Goal: Task Accomplishment & Management: Manage account settings

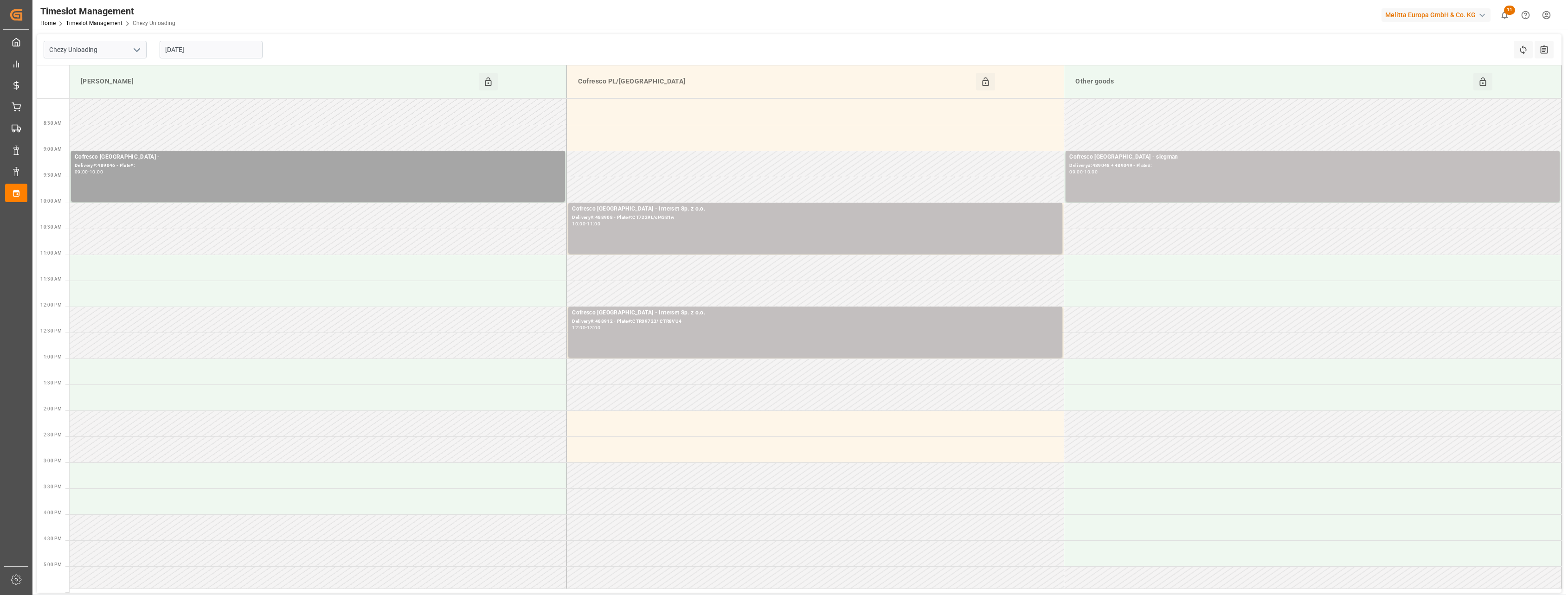
scroll to position [105, 0]
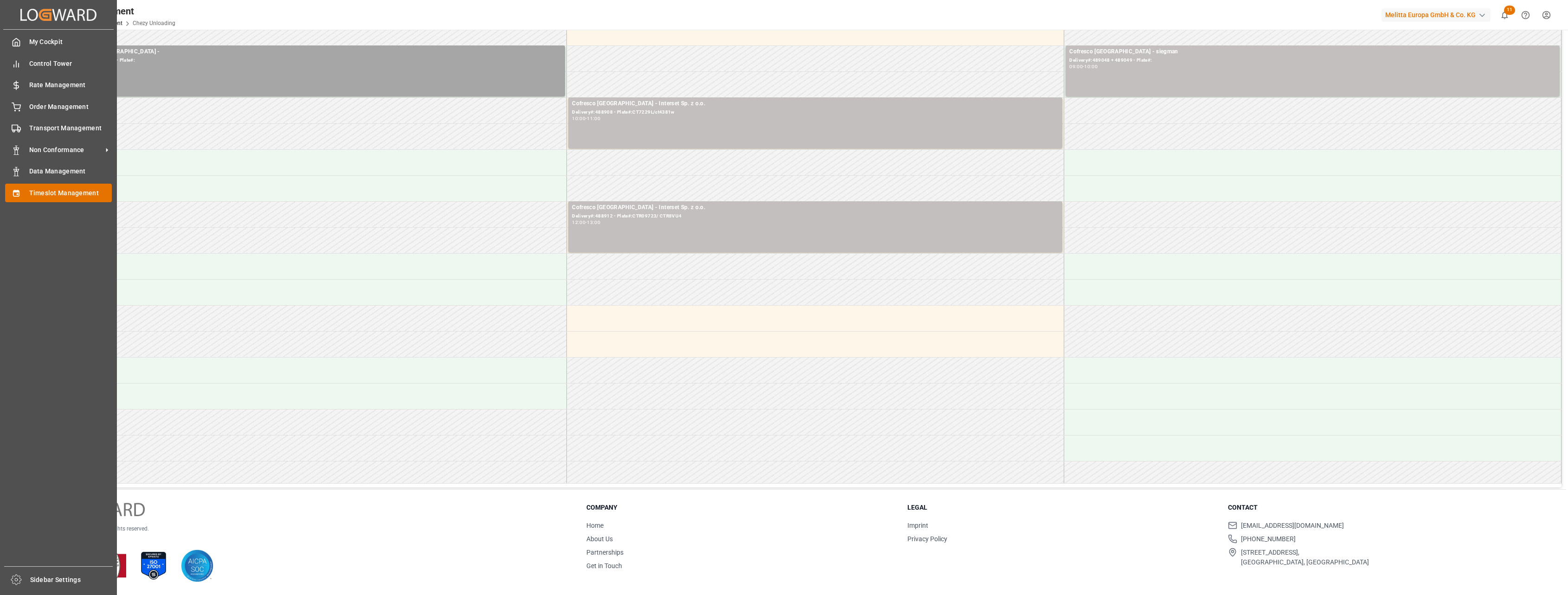
click at [44, 194] on span "Timeslot Management" at bounding box center [71, 193] width 83 height 10
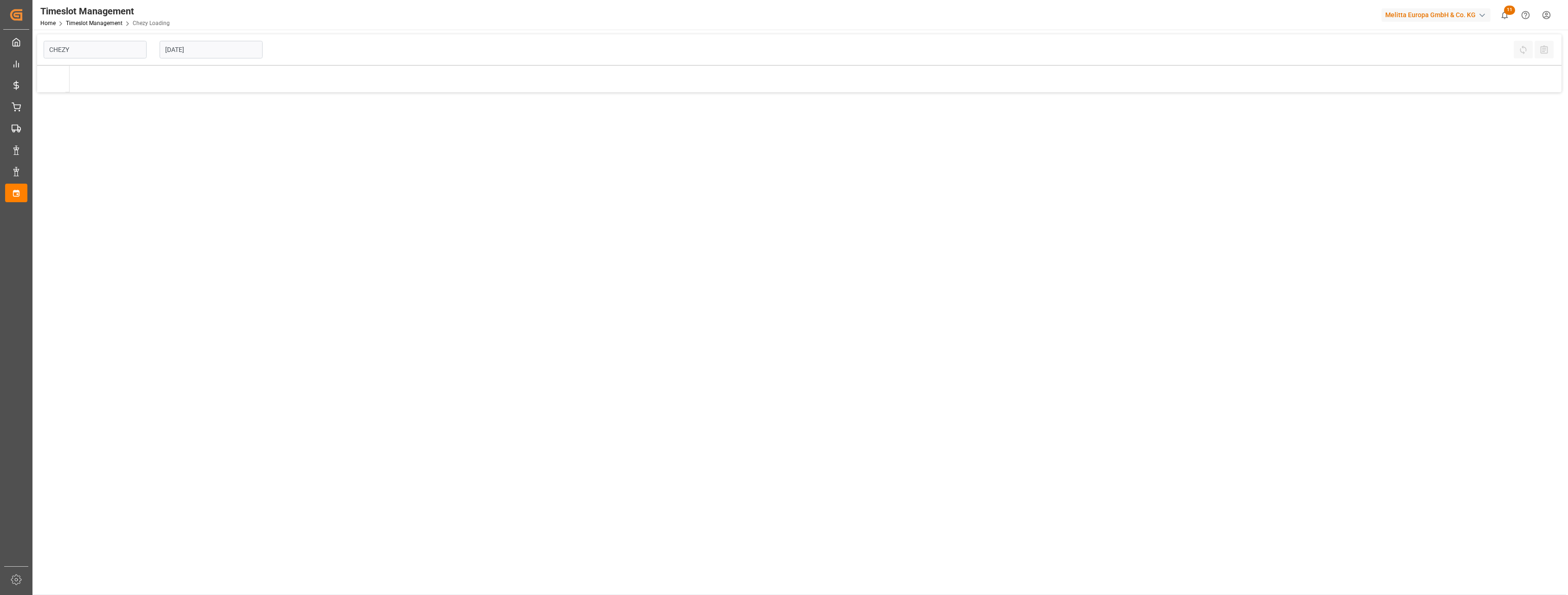
type input "Chezy Loading"
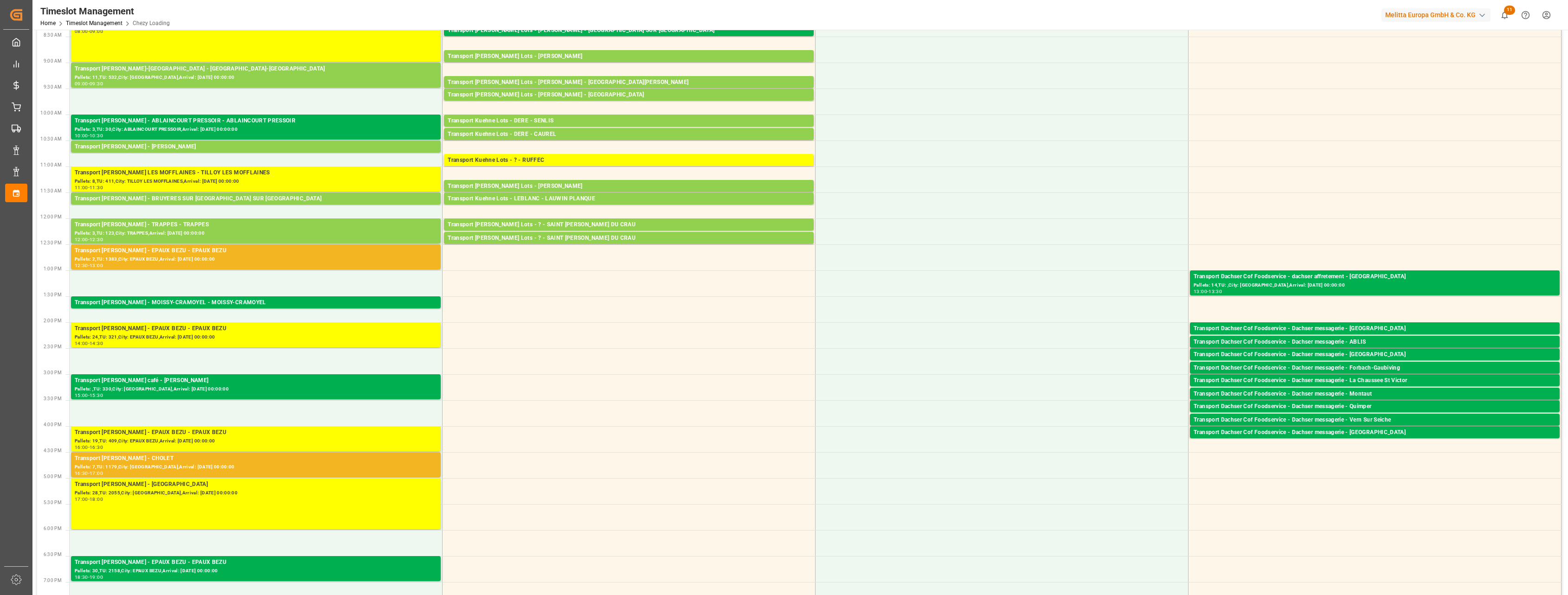
scroll to position [116, 0]
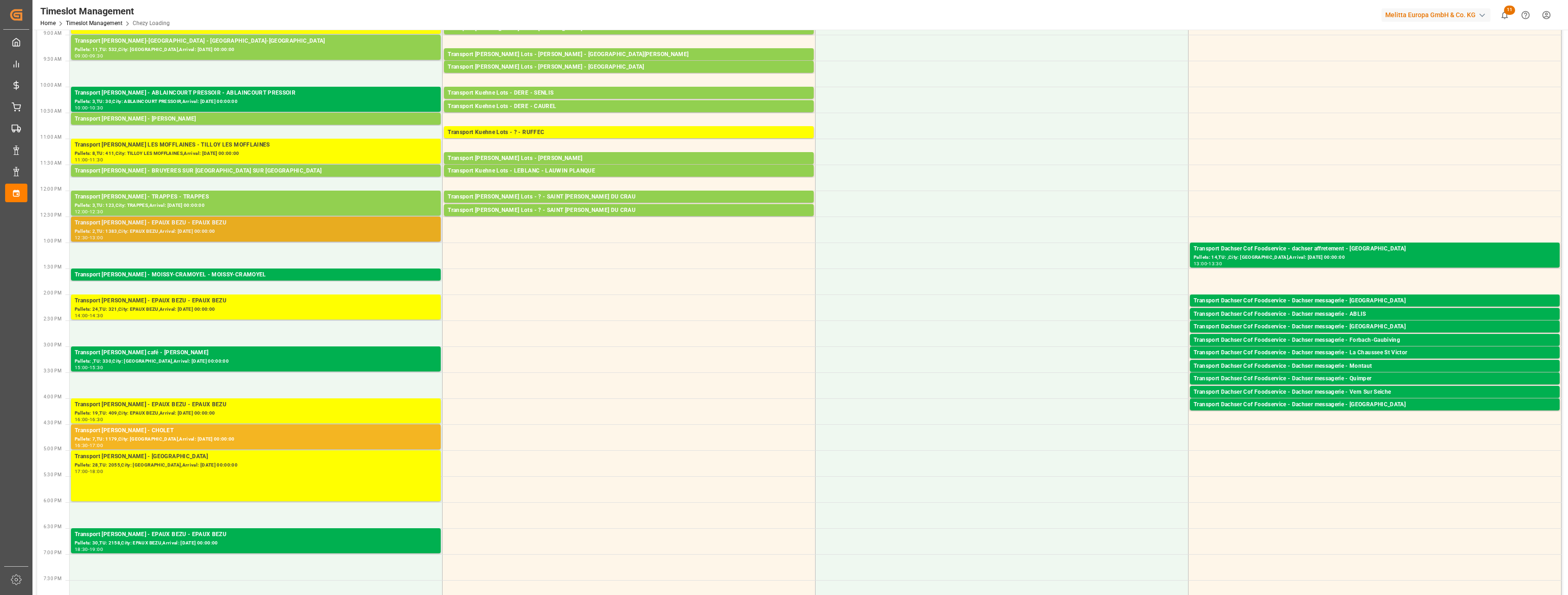
click at [311, 235] on div "Pallets: 2,TU: 1383,City: EPAUX BEZU,Arrival: [DATE] 00:00:00" at bounding box center [256, 231] width 362 height 8
click at [303, 439] on div "Pallets: 7,TU: 1179,City: [GEOGRAPHIC_DATA],Arrival: [DATE] 00:00:00" at bounding box center [256, 439] width 362 height 8
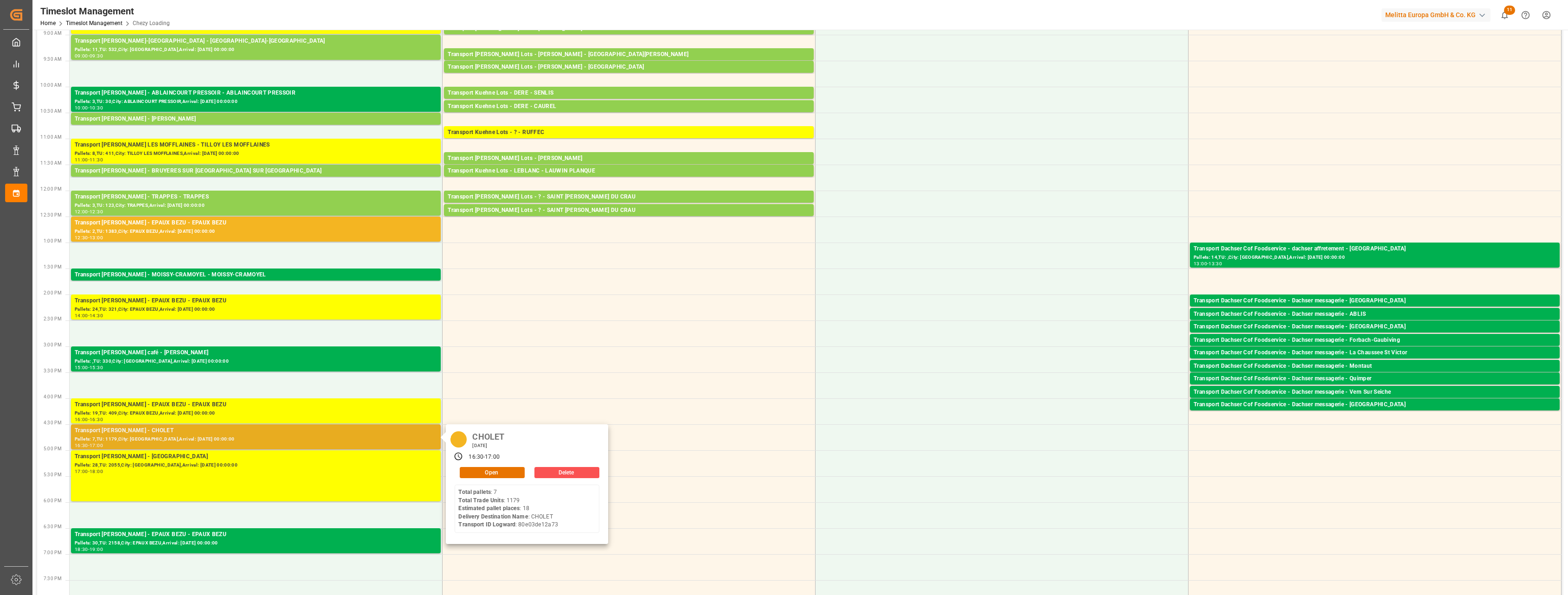
scroll to position [0, 0]
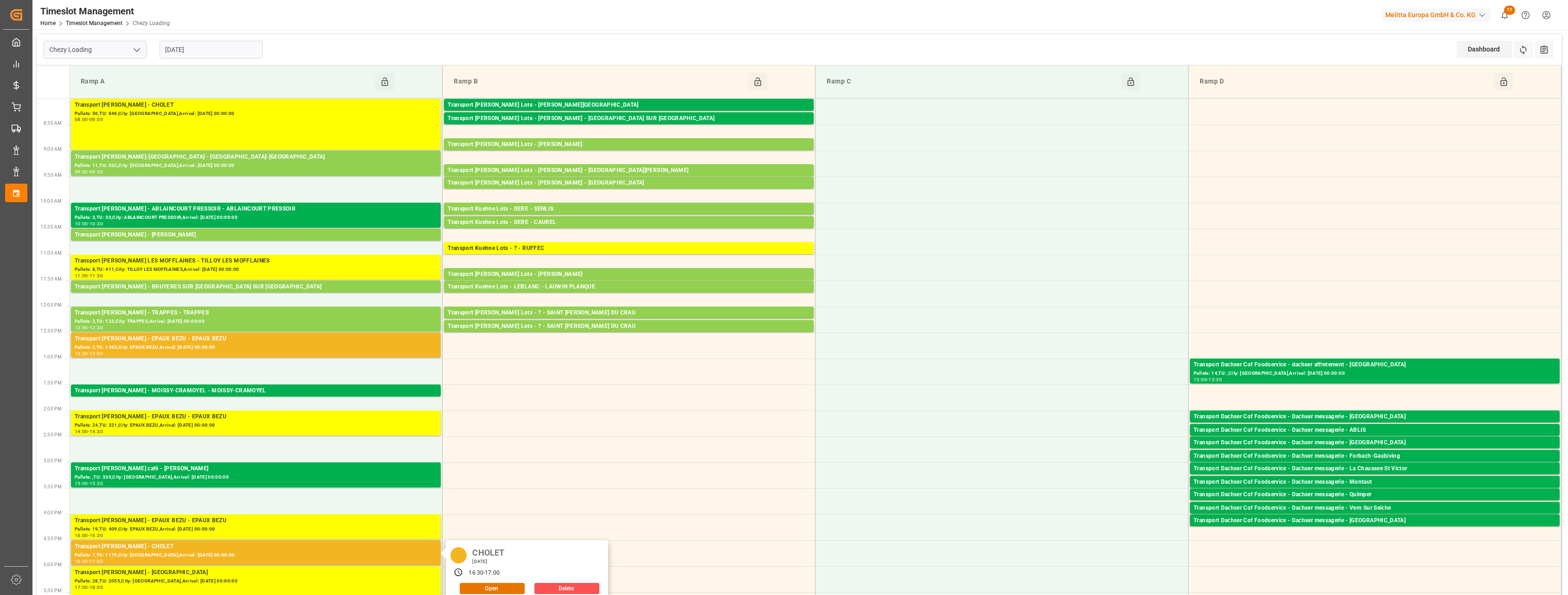
click at [241, 54] on input "[DATE]" at bounding box center [211, 49] width 103 height 18
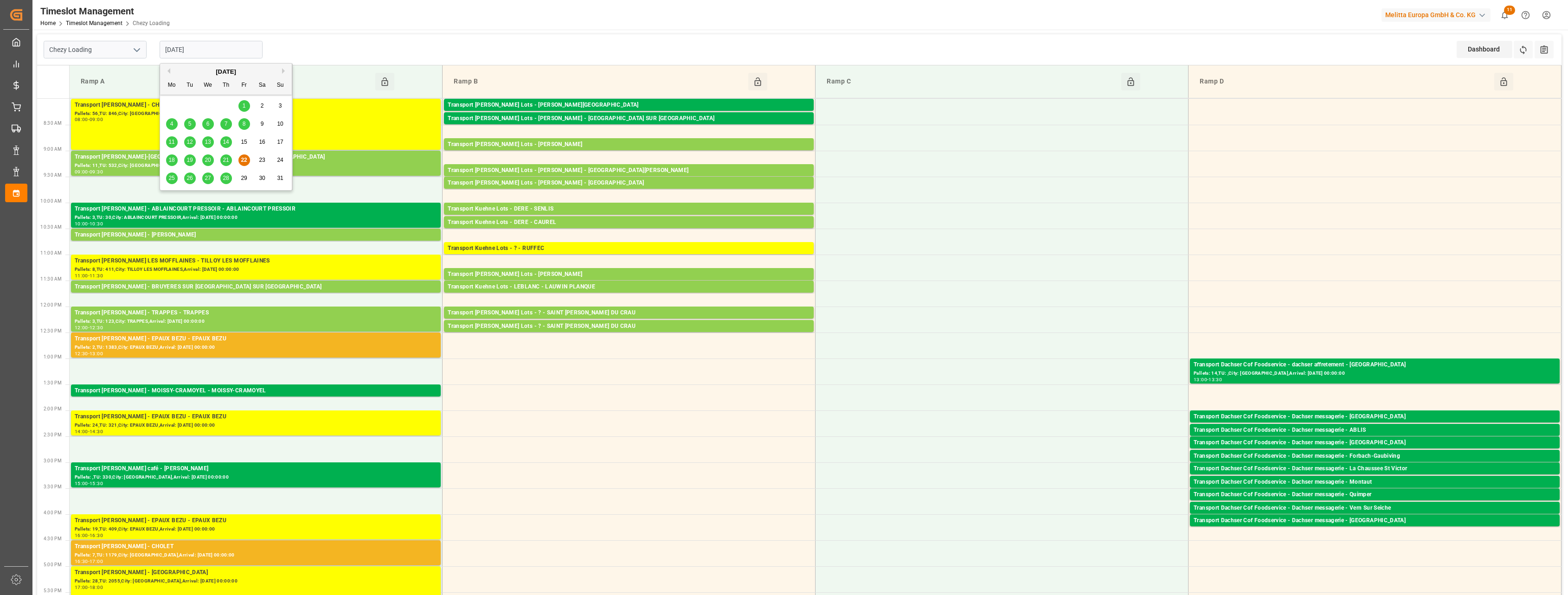
click at [169, 171] on div "25 26 27 28 29 30 31" at bounding box center [226, 178] width 127 height 18
click at [169, 176] on span "25" at bounding box center [172, 178] width 6 height 7
type input "[DATE]"
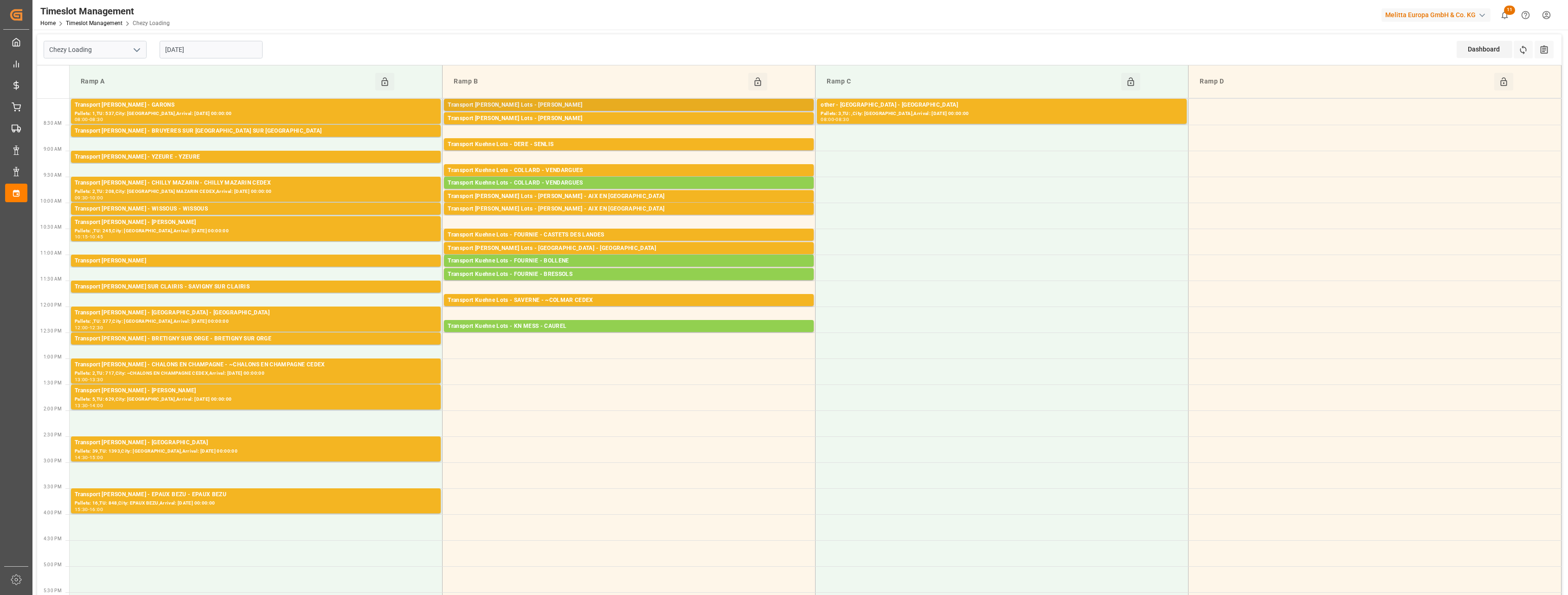
click at [528, 107] on div "Transport [PERSON_NAME] Lots - [PERSON_NAME]" at bounding box center [628, 105] width 362 height 9
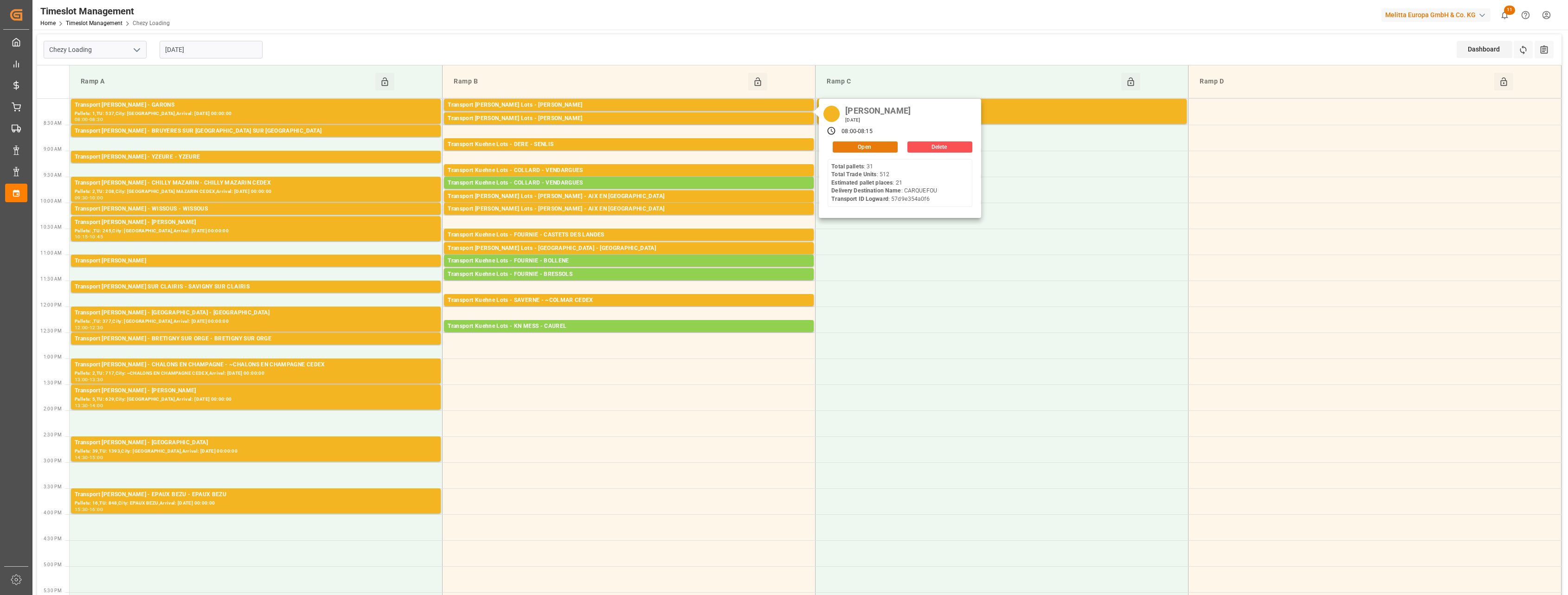
click at [871, 147] on button "Open" at bounding box center [865, 147] width 65 height 11
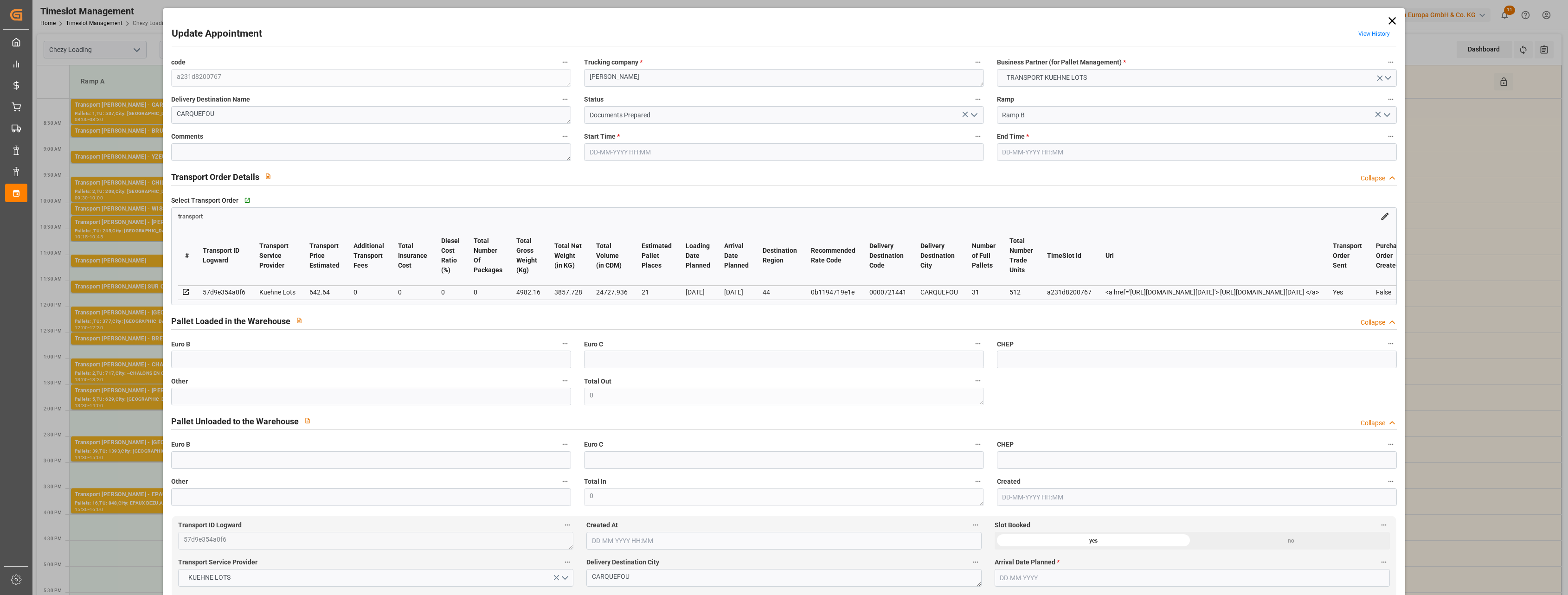
type input "[DATE] 08:00"
type input "[DATE] 08:15"
type input "[DATE] 15:12"
type input "[DATE] 11:28"
type input "[DATE]"
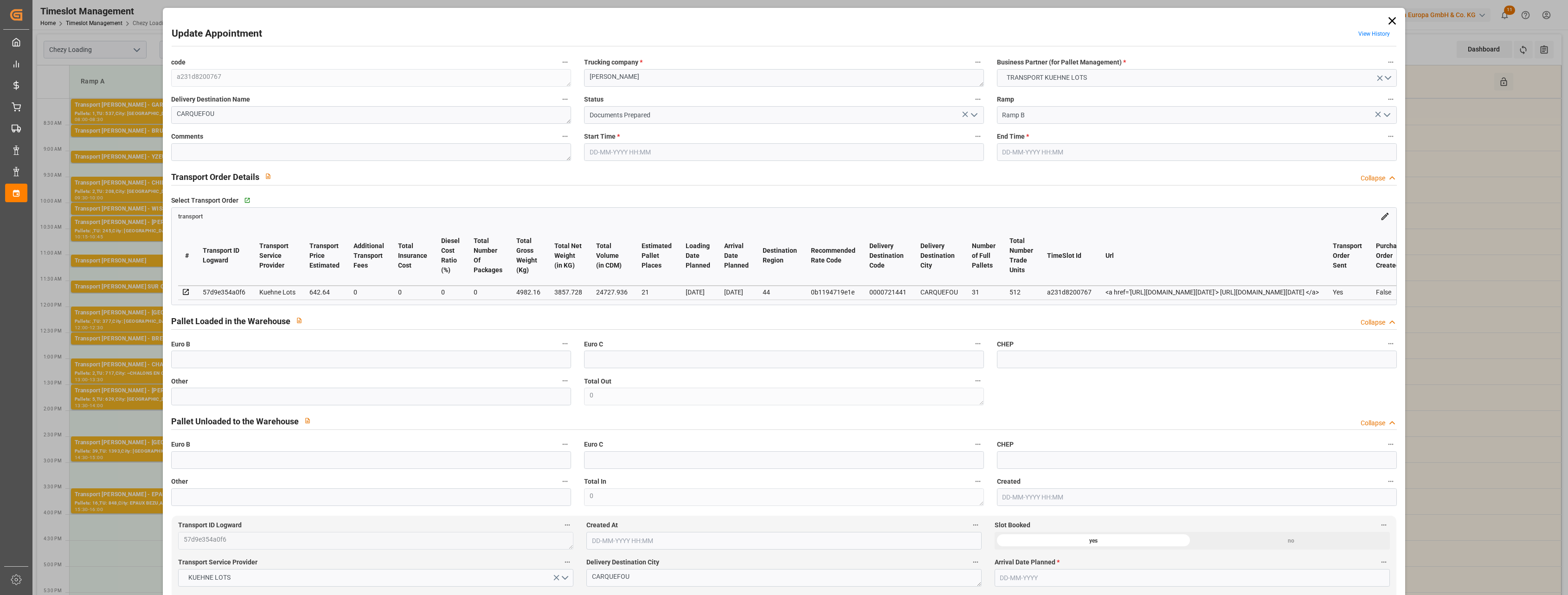
type input "[DATE]"
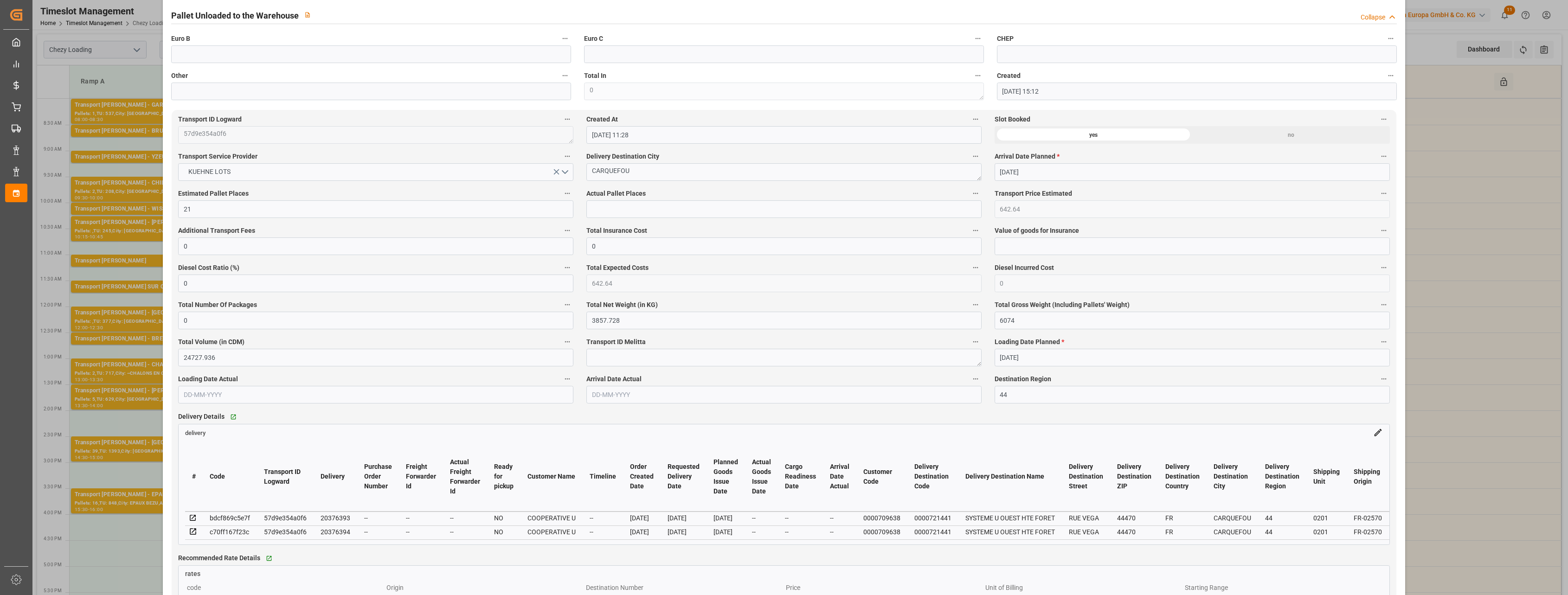
scroll to position [464, 0]
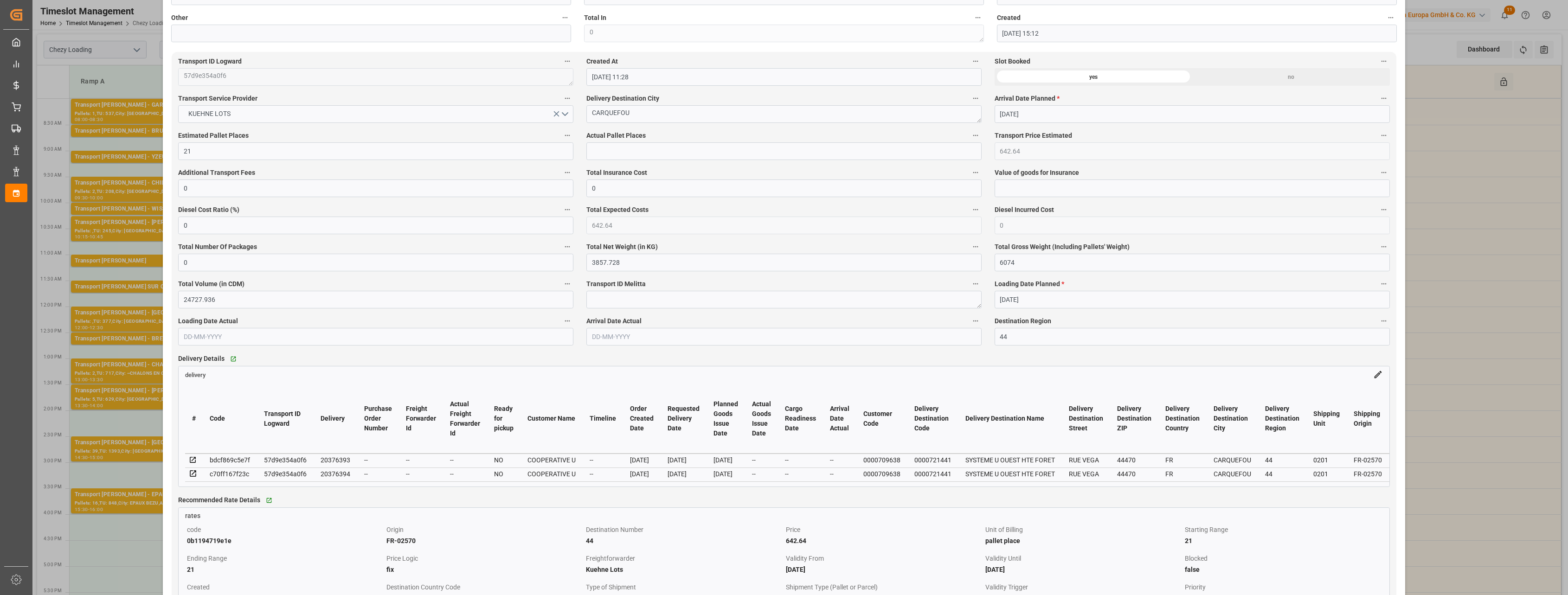
click at [138, 27] on div "Update Appointment View History code a231d8200767 Trucking company * ANTOINE Bu…" at bounding box center [784, 298] width 1568 height 595
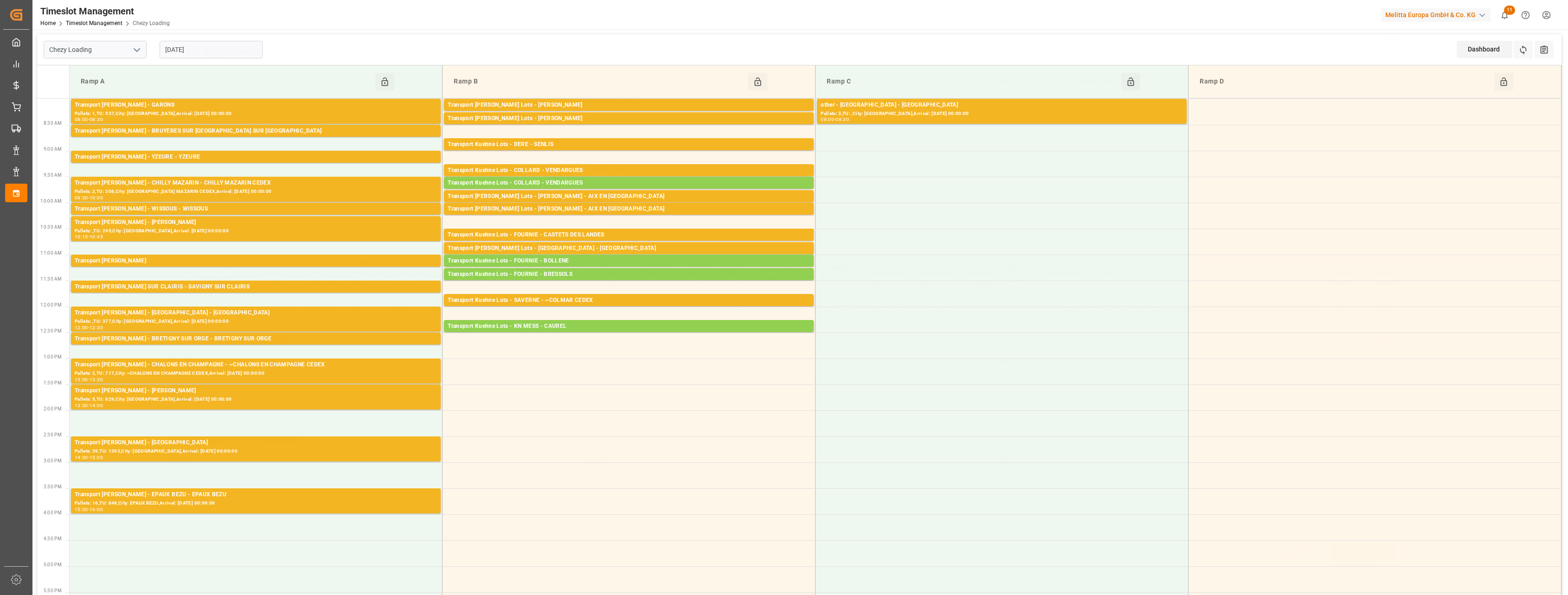
scroll to position [0, 0]
click at [511, 119] on div "Transport [PERSON_NAME] Lots - [PERSON_NAME]" at bounding box center [628, 118] width 362 height 9
click at [648, 143] on div "Transport Kuehne Lots - DERE - SENLIS" at bounding box center [628, 144] width 362 height 9
click at [645, 170] on div "Transport Kuehne Lots - COLLARD - VENDARGUES" at bounding box center [628, 170] width 362 height 9
click at [643, 194] on div "Transport [PERSON_NAME] Lots - [PERSON_NAME] - AIX EN [GEOGRAPHIC_DATA]" at bounding box center [628, 197] width 362 height 9
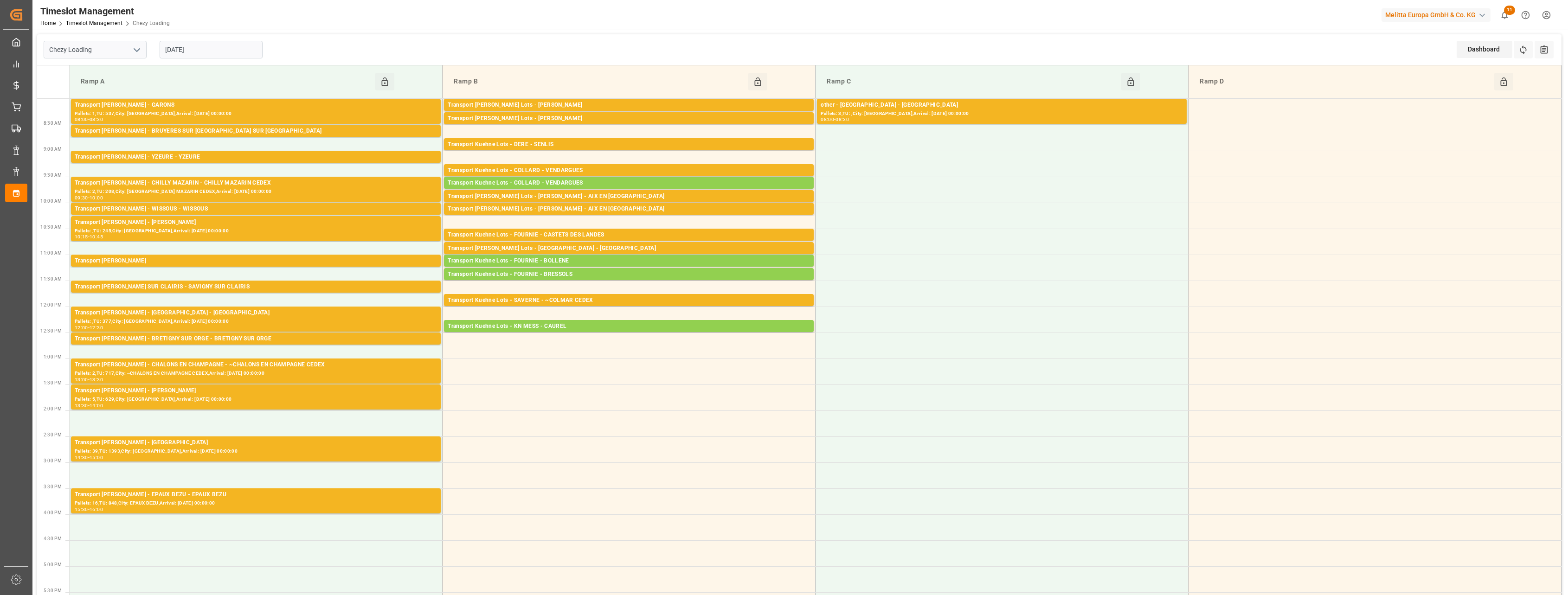
click at [639, 232] on div "Transport Kuehne Lots - FOURNIE - CASTETS DES LANDES" at bounding box center [628, 235] width 362 height 9
click at [635, 245] on div "Transport [PERSON_NAME] Lots - [GEOGRAPHIC_DATA] - [GEOGRAPHIC_DATA]" at bounding box center [628, 248] width 362 height 9
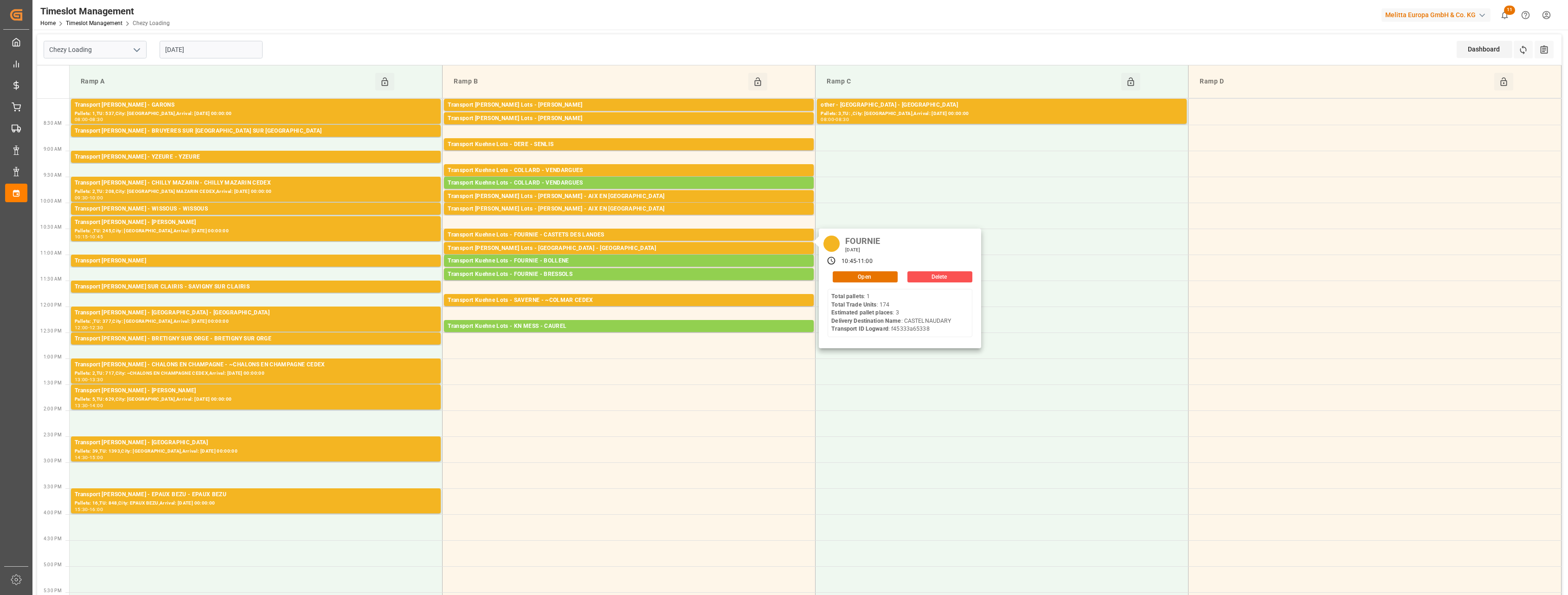
click at [198, 48] on input "[DATE]" at bounding box center [211, 49] width 103 height 18
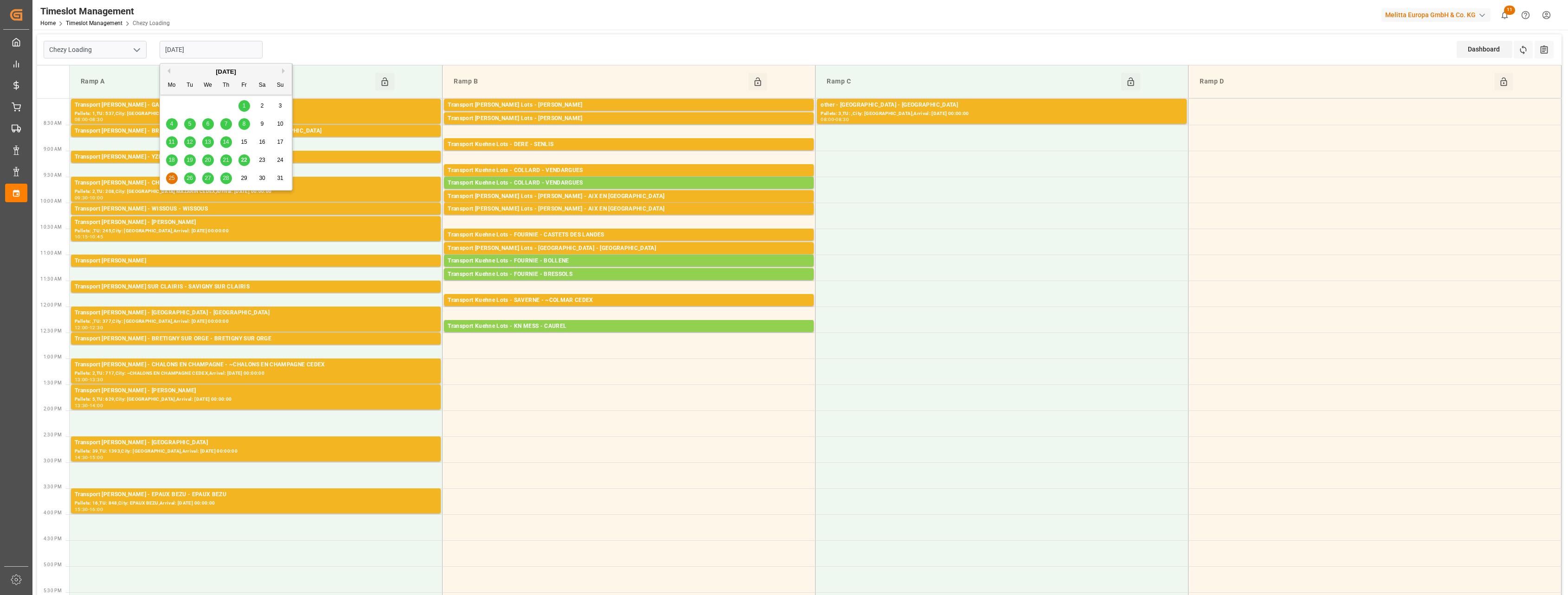
click at [281, 68] on div "[DATE]" at bounding box center [226, 72] width 131 height 9
click at [286, 71] on button "Next Month" at bounding box center [284, 71] width 5 height 5
click at [173, 104] on span "1" at bounding box center [172, 105] width 3 height 7
type input "[DATE]"
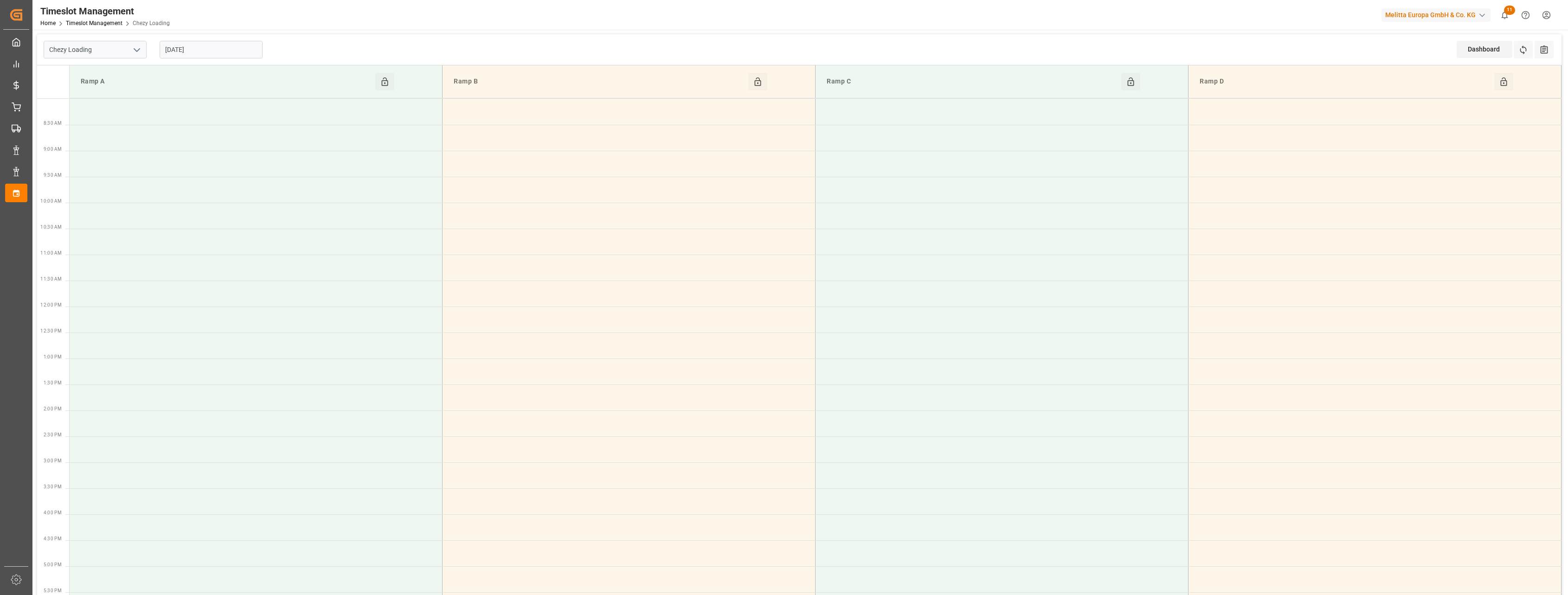
click at [138, 49] on polyline "open menu" at bounding box center [136, 50] width 5 height 3
click at [115, 87] on div "Chezy Unloading" at bounding box center [95, 91] width 102 height 21
type input "Chezy Unloading"
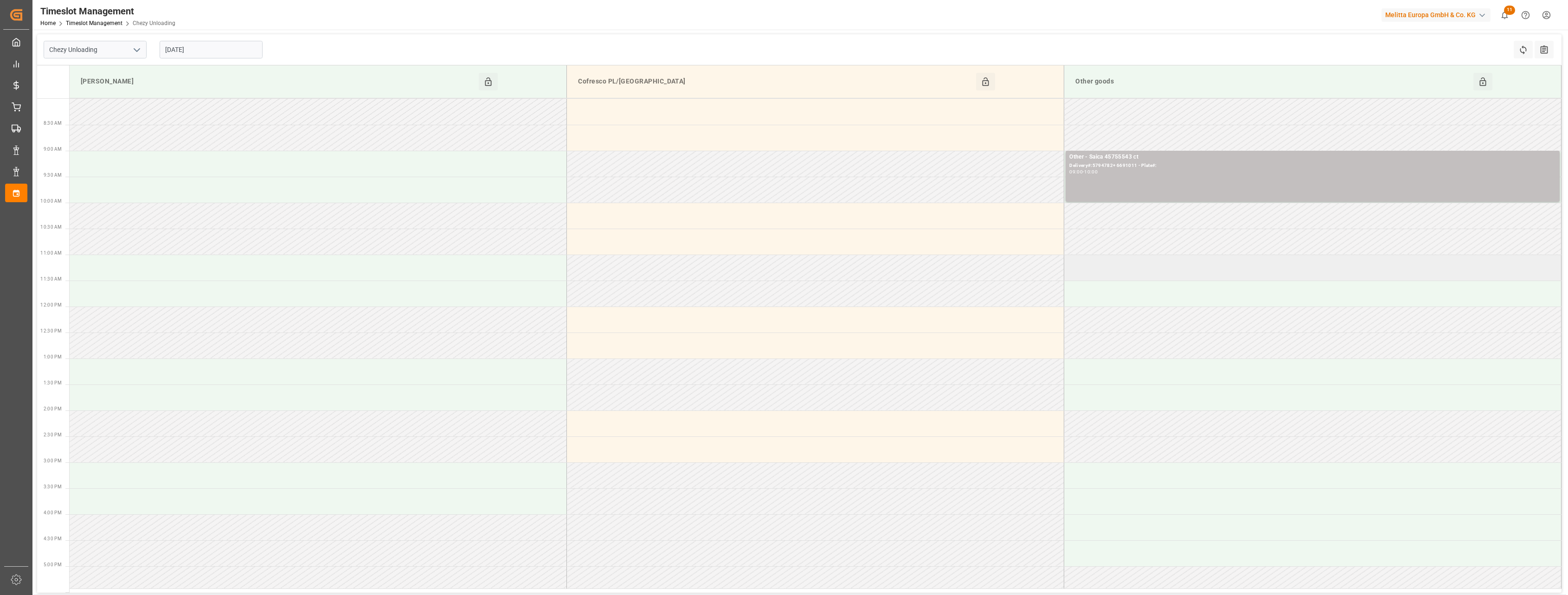
click at [1104, 262] on td at bounding box center [1312, 267] width 497 height 26
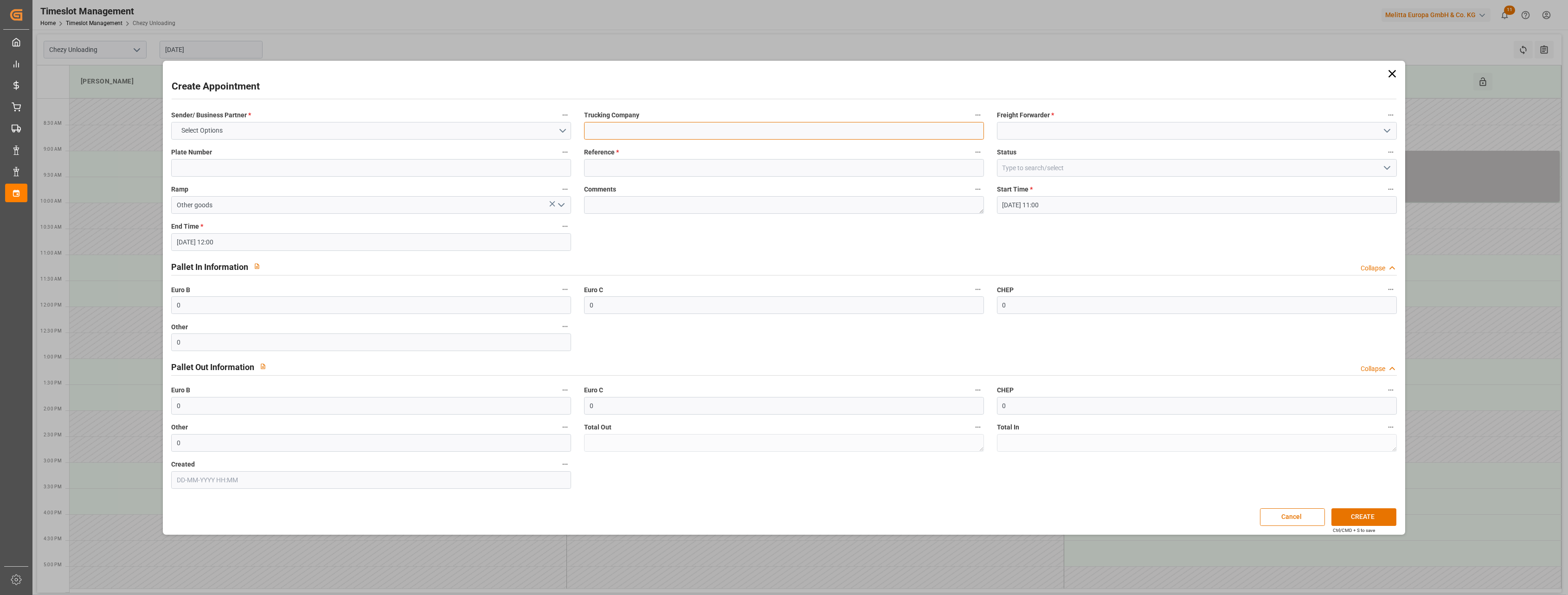
click at [761, 137] on input at bounding box center [784, 130] width 400 height 18
type input "coiffe 45757870 sofrafilm"
click at [1090, 128] on input at bounding box center [1197, 130] width 400 height 18
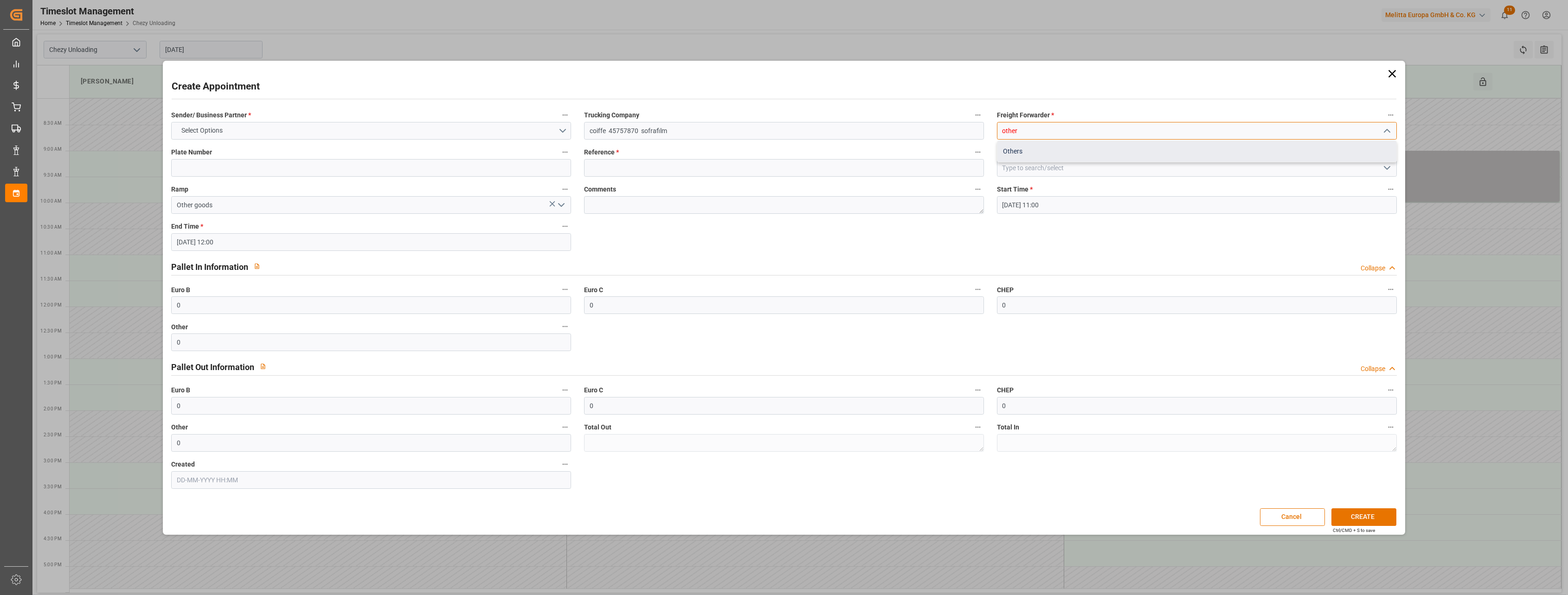
click at [1049, 150] on div "Others" at bounding box center [1197, 151] width 399 height 21
type input "Others"
click at [606, 161] on input at bounding box center [784, 167] width 400 height 18
type input "x"
click at [487, 139] on button "Select Options" at bounding box center [371, 130] width 400 height 18
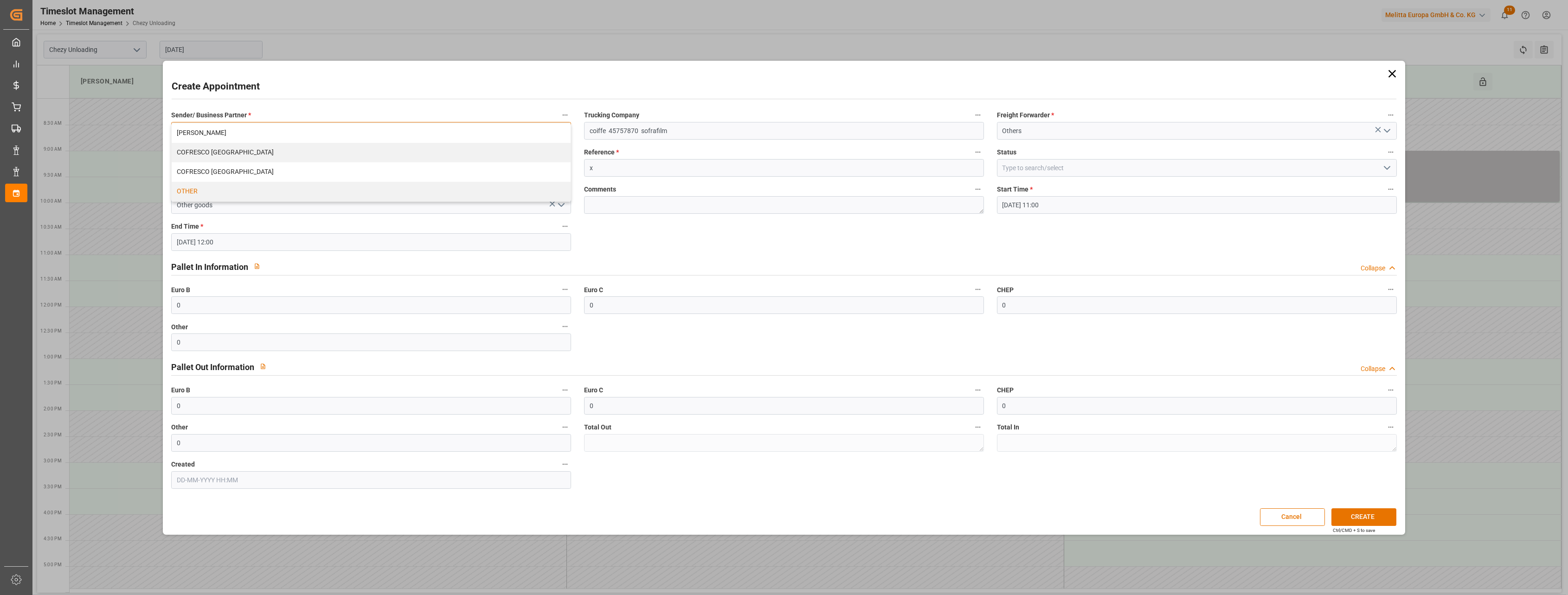
click at [407, 195] on div "OTHER" at bounding box center [371, 192] width 399 height 19
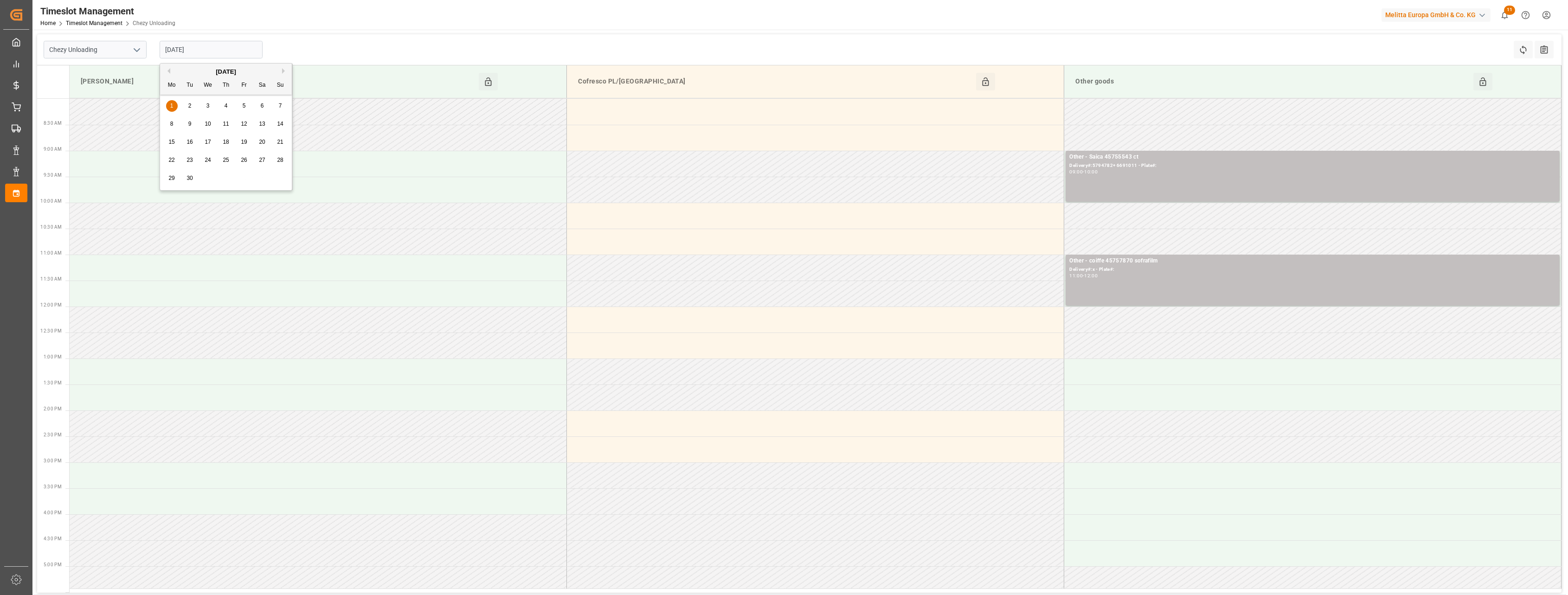
click at [214, 49] on input "[DATE]" at bounding box center [211, 49] width 103 height 18
click at [285, 71] on button "Next Month" at bounding box center [284, 71] width 5 height 5
click at [249, 161] on div "24" at bounding box center [244, 161] width 12 height 11
type input "[DATE]"
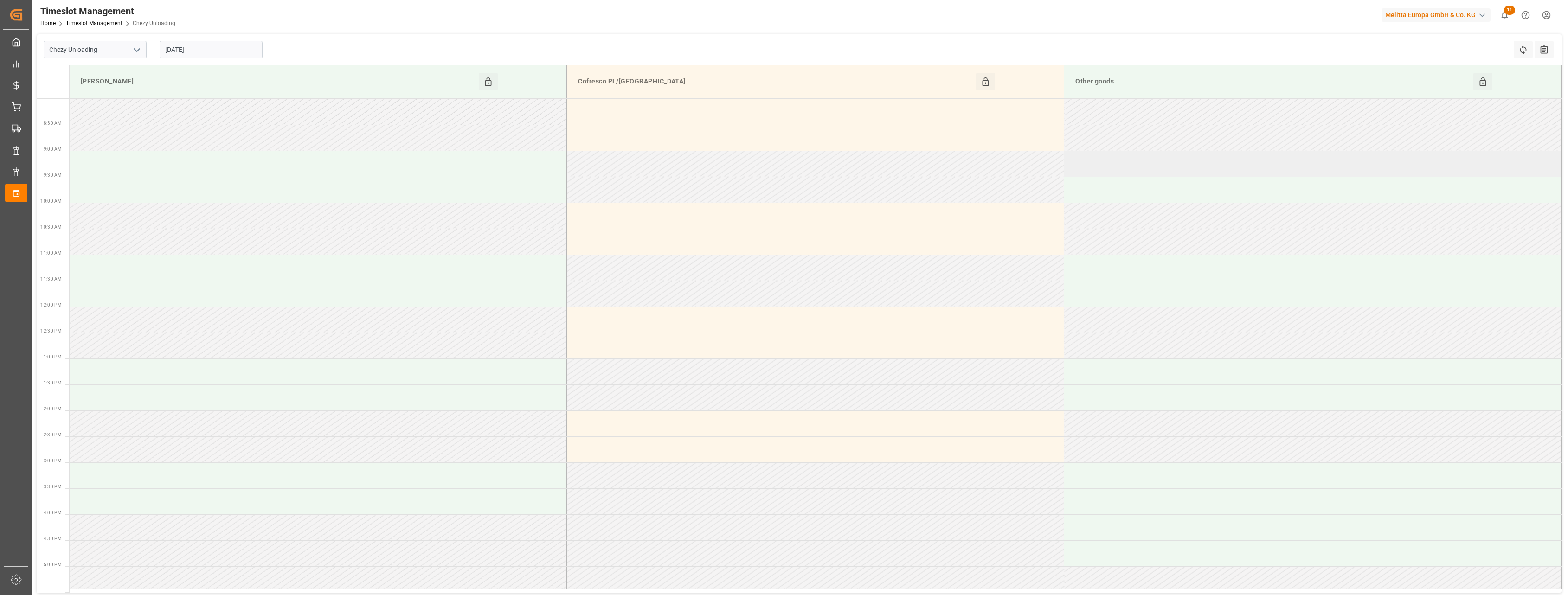
click at [1155, 162] on td at bounding box center [1312, 164] width 497 height 26
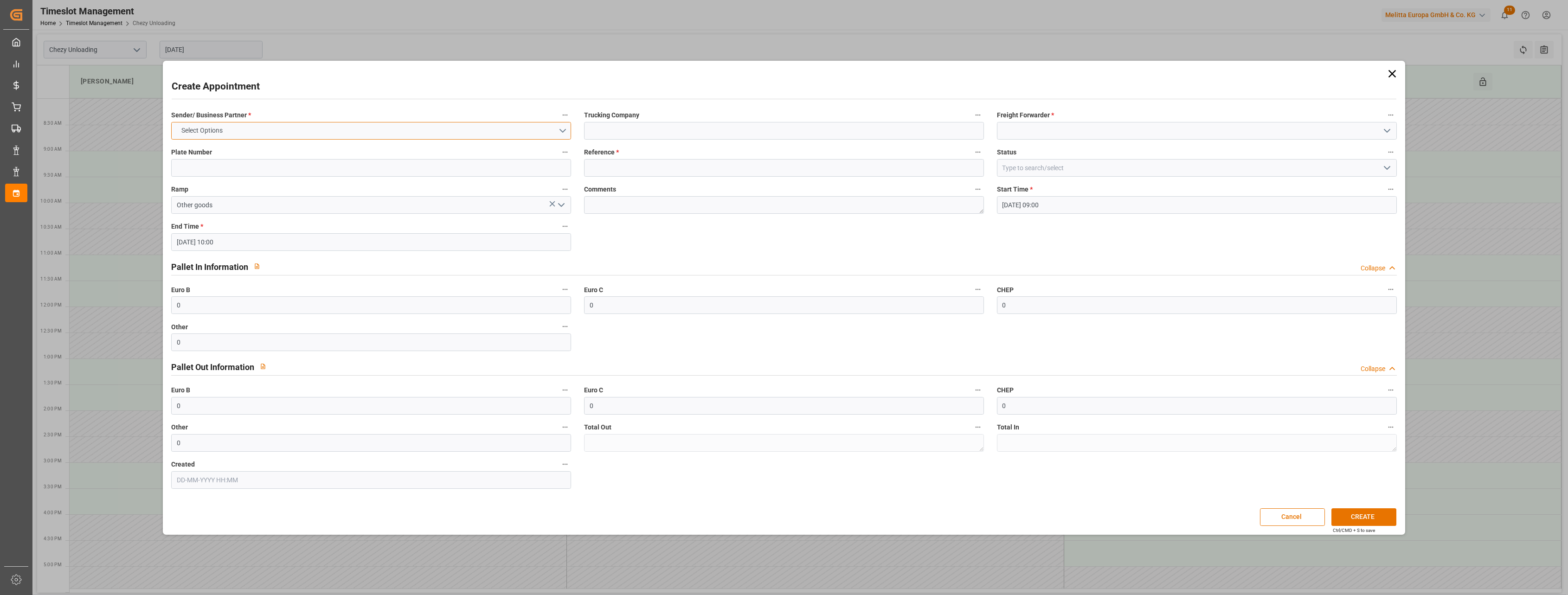
click at [413, 130] on button "Select Options" at bounding box center [371, 130] width 400 height 18
click at [365, 185] on div "OTHER" at bounding box center [371, 192] width 399 height 19
click at [639, 137] on input at bounding box center [784, 130] width 400 height 18
type input "mAINSA composant box HB"
click at [619, 170] on input at bounding box center [784, 167] width 400 height 18
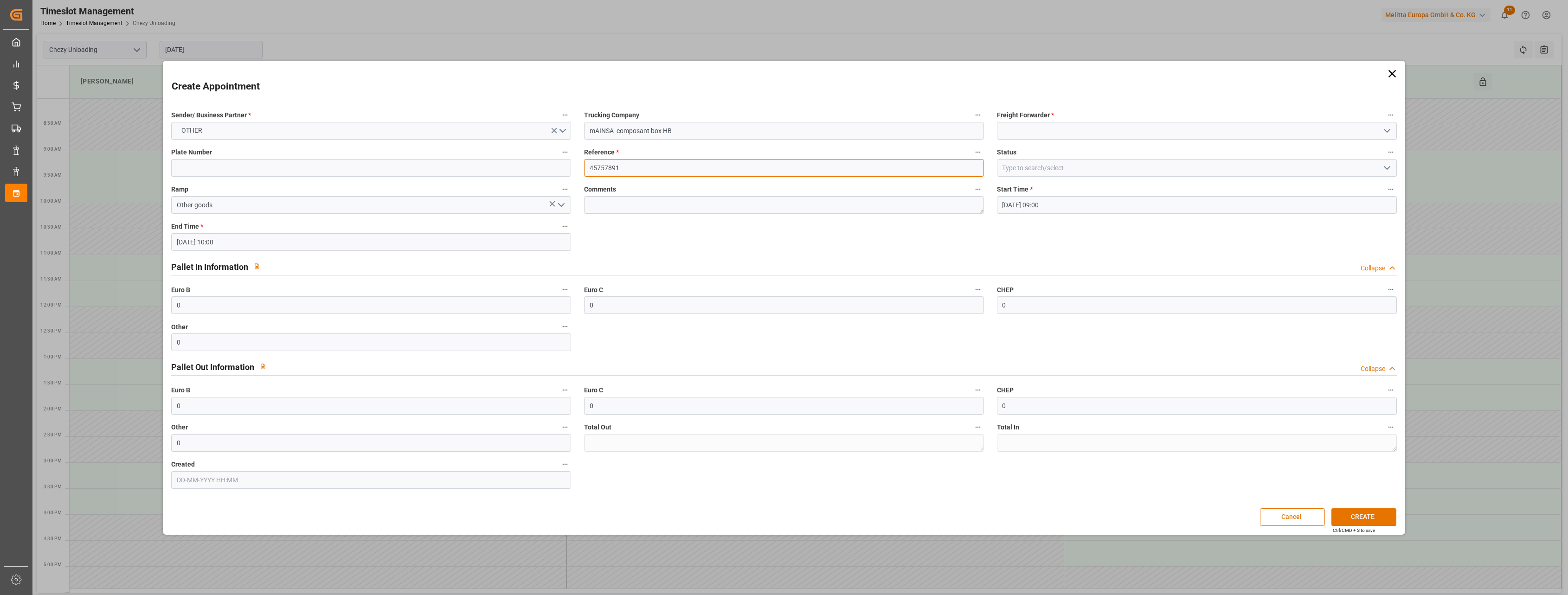
type input "45757891"
click at [1023, 139] on input at bounding box center [1197, 130] width 400 height 18
click at [1006, 154] on div "Others" at bounding box center [1197, 151] width 399 height 21
type input "Others"
click at [595, 129] on input "mAINSA composant box HB" at bounding box center [784, 130] width 400 height 18
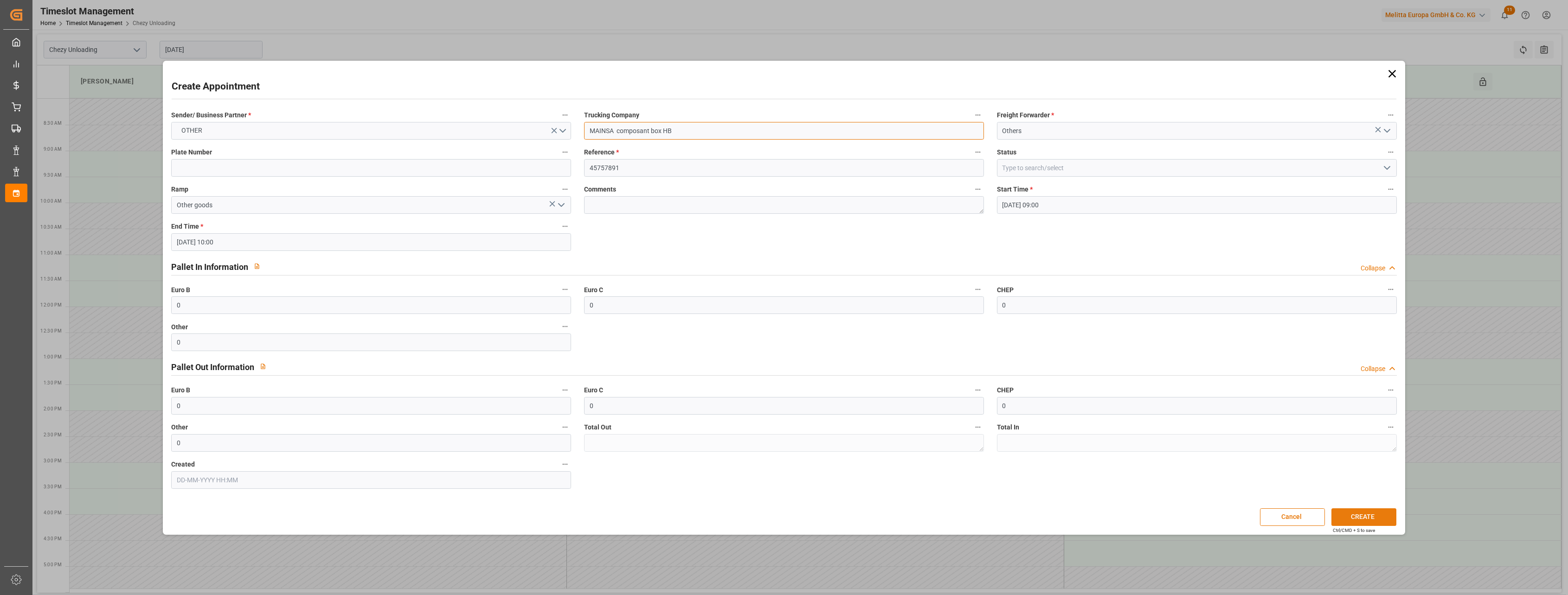
type input "MAINSA composant box HB"
click at [1345, 512] on button "CREATE" at bounding box center [1363, 517] width 65 height 18
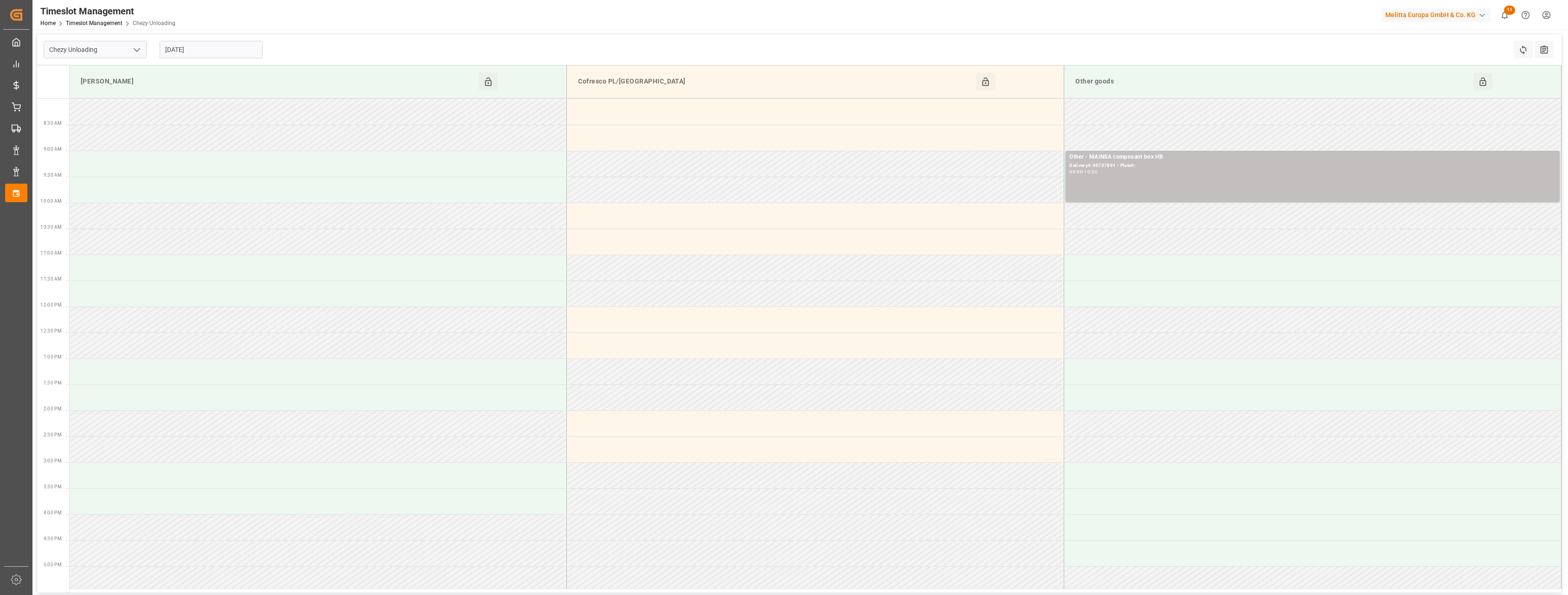
click at [132, 54] on icon "open menu" at bounding box center [137, 50] width 11 height 11
click at [119, 68] on div "Chezy Loading" at bounding box center [95, 70] width 102 height 21
type input "Chezy Loading"
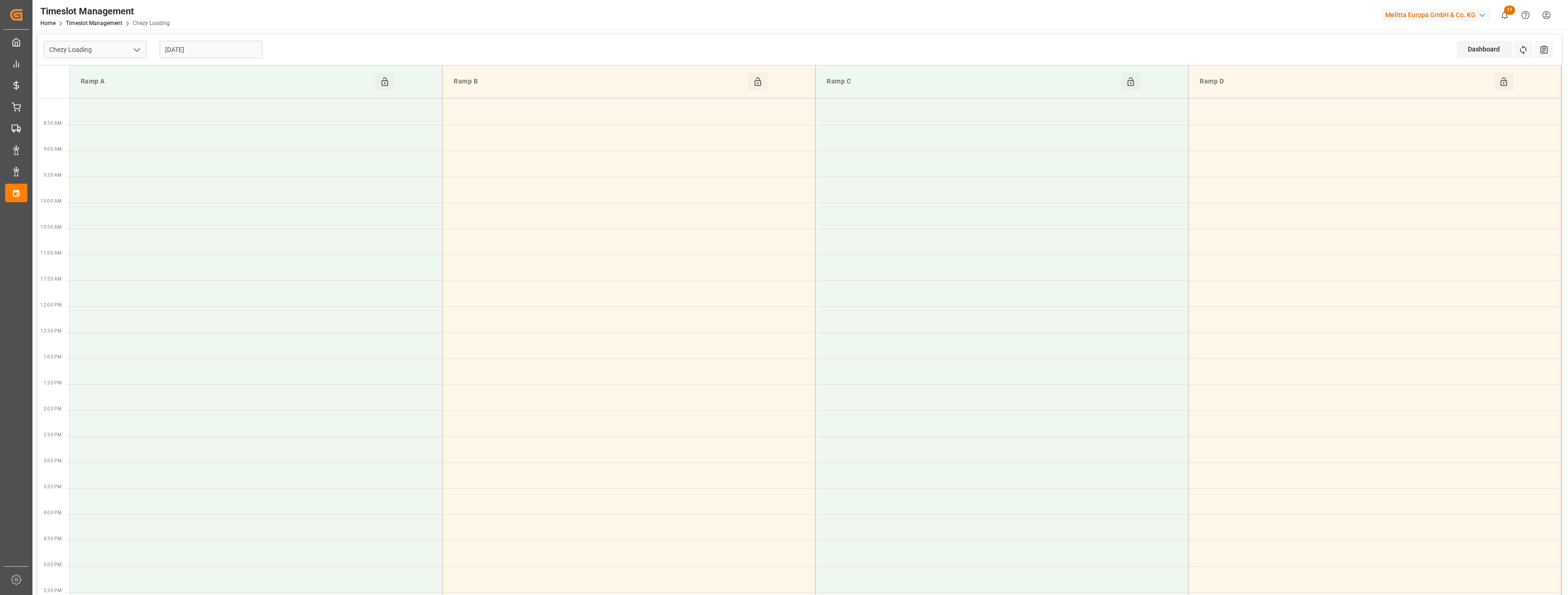
click at [208, 51] on input "[DATE]" at bounding box center [211, 49] width 103 height 18
click at [168, 71] on button "Previous Month" at bounding box center [167, 71] width 5 height 5
click at [169, 71] on button "Previous Month" at bounding box center [167, 71] width 5 height 5
click at [242, 158] on span "22" at bounding box center [244, 160] width 6 height 7
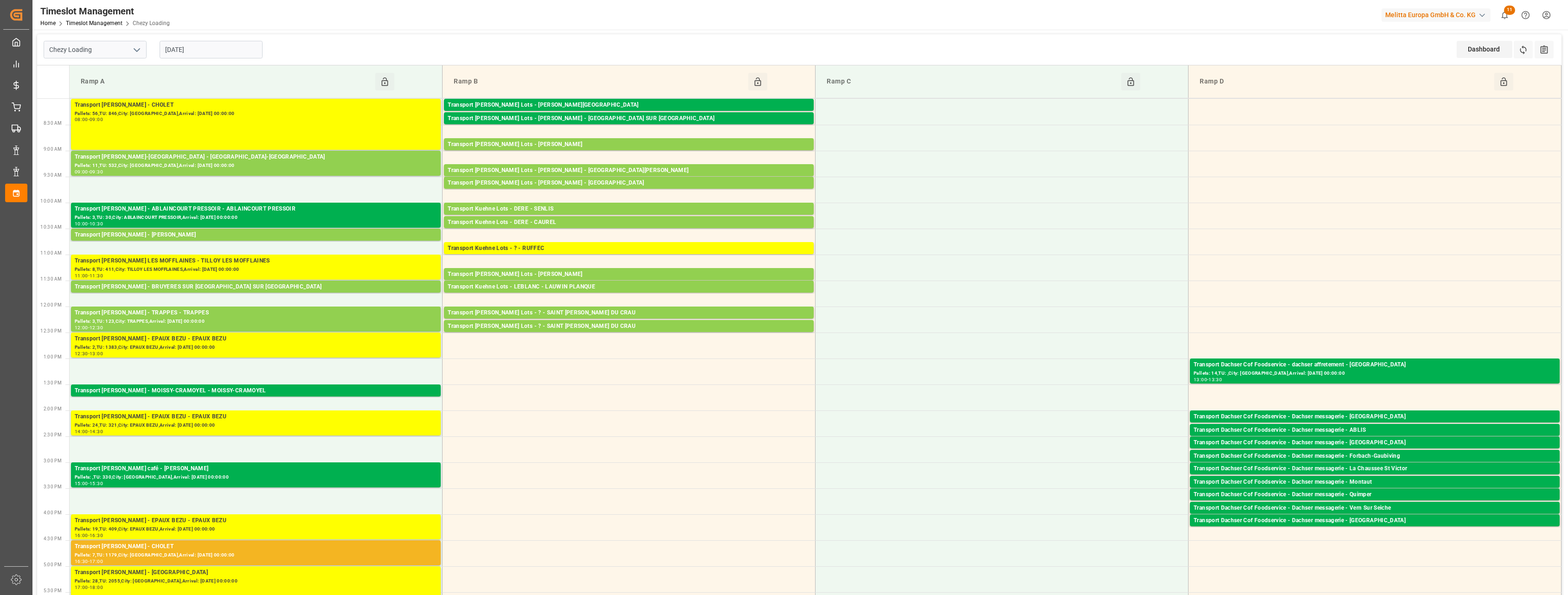
click at [198, 52] on input "[DATE]" at bounding box center [211, 49] width 103 height 18
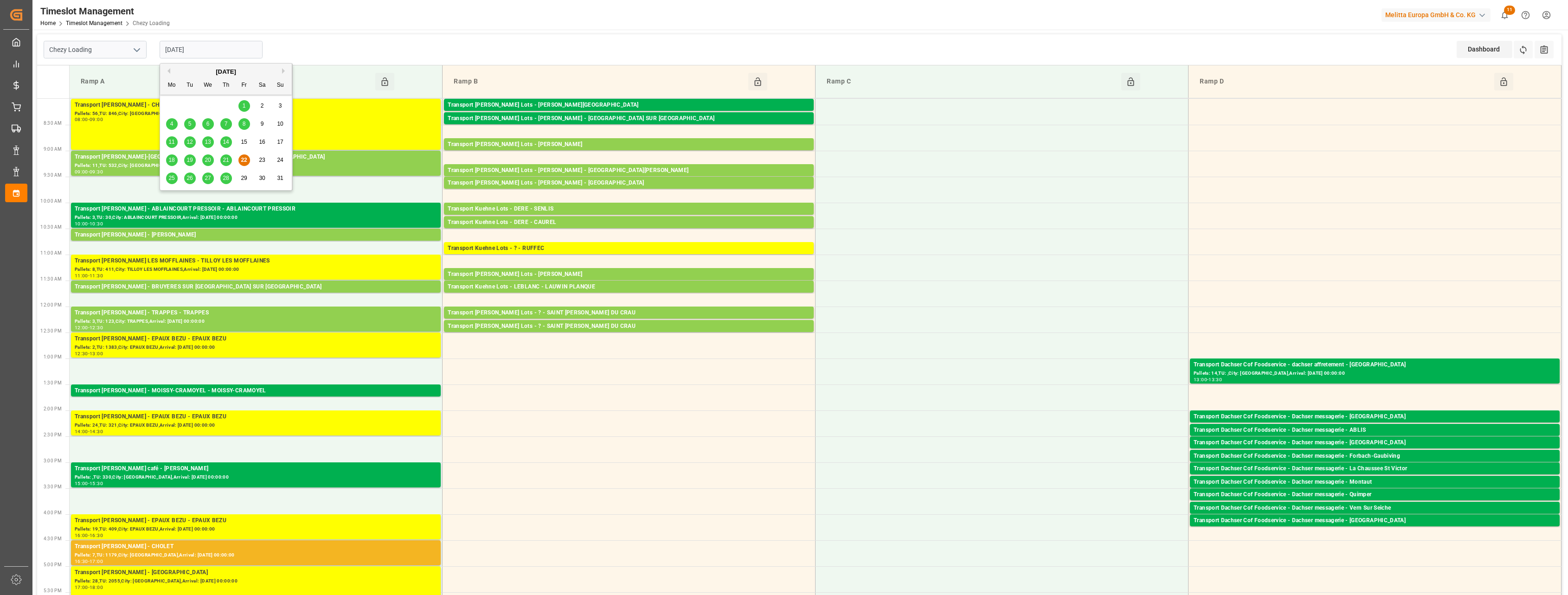
click at [169, 176] on div "25" at bounding box center [172, 178] width 12 height 11
type input "[DATE]"
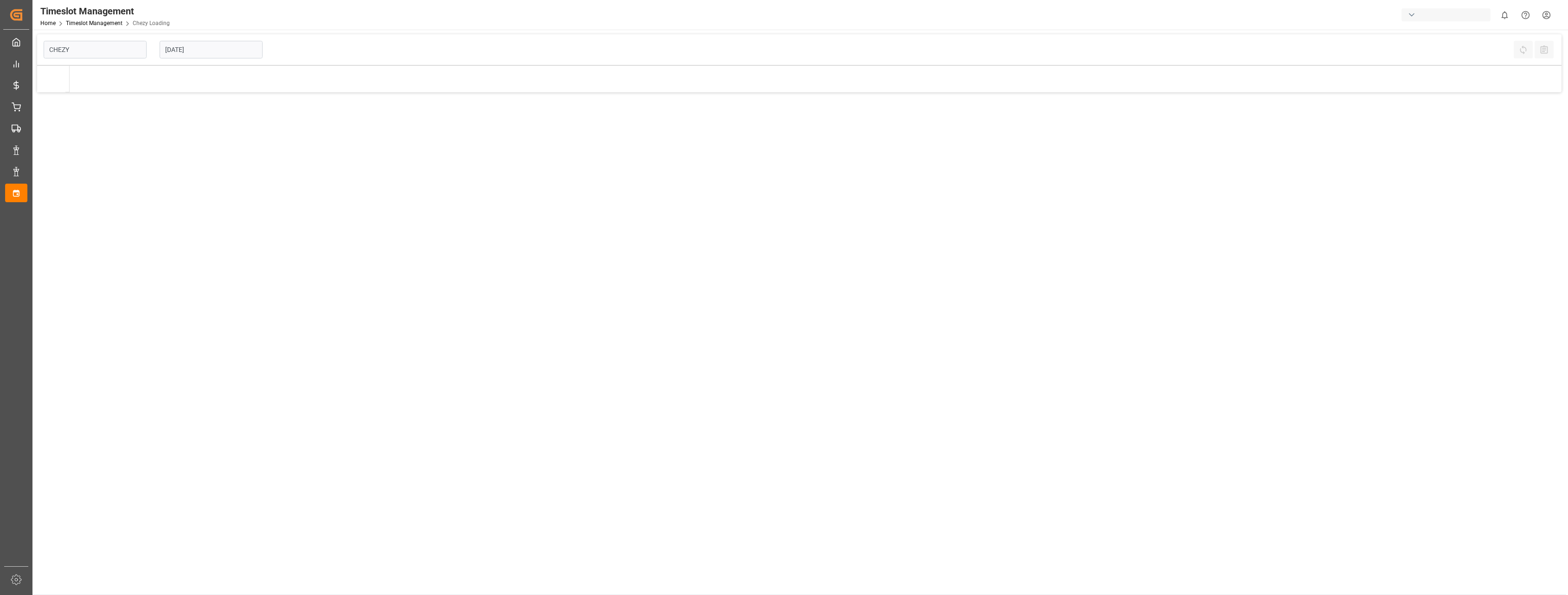
type input "Chezy Loading"
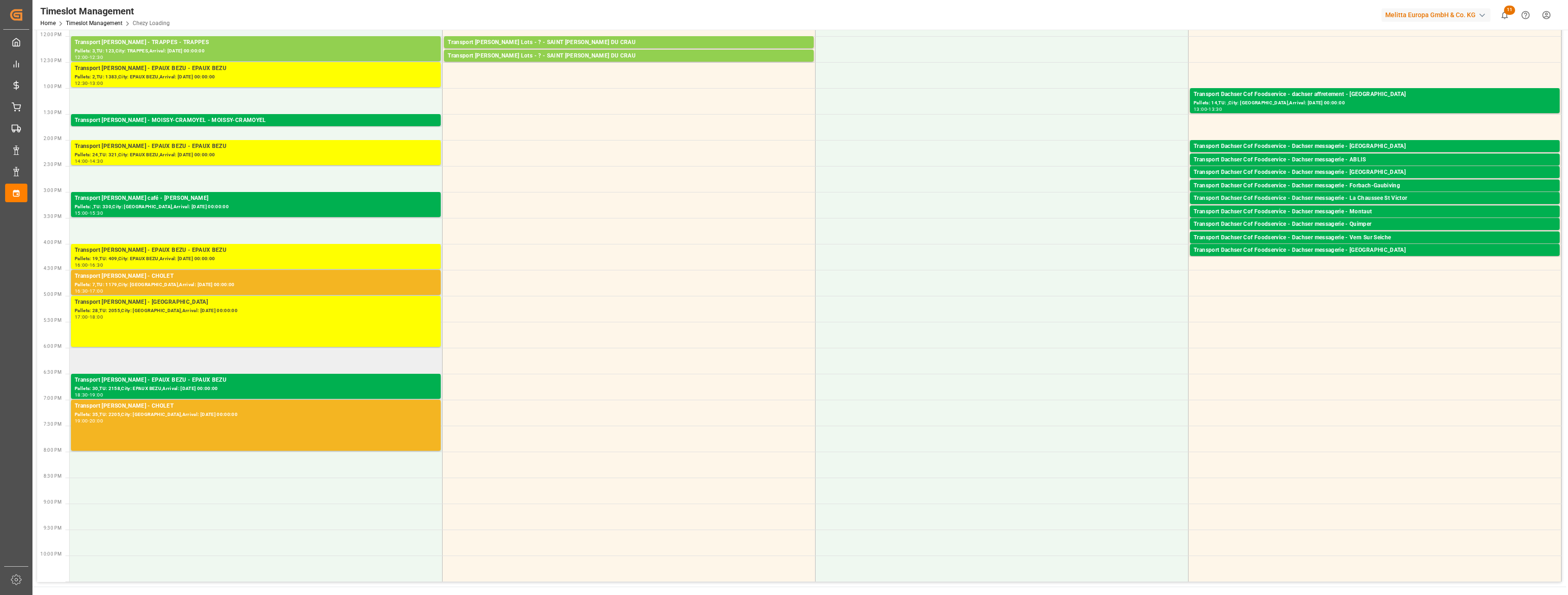
scroll to position [290, 0]
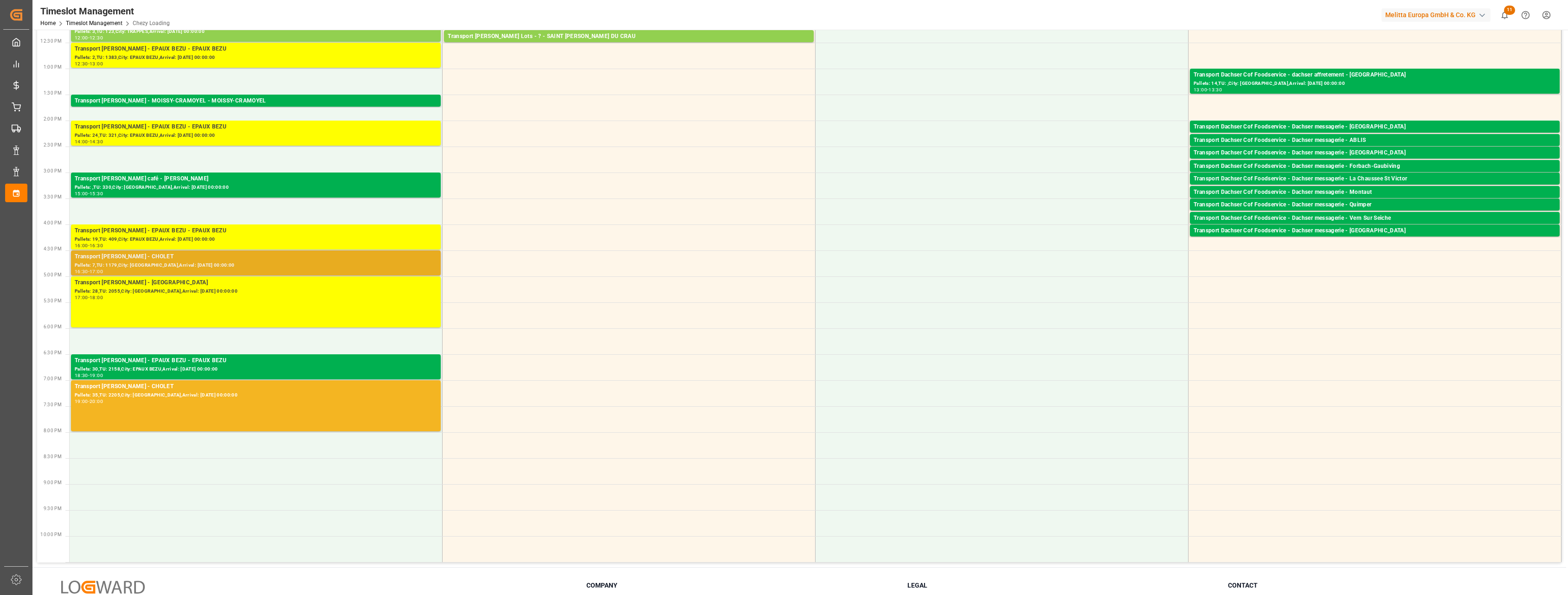
click at [276, 262] on div "Pallets: 7,TU: 1179,City: [GEOGRAPHIC_DATA],Arrival: [DATE] 00:00:00" at bounding box center [256, 265] width 362 height 8
click at [310, 401] on div "19:00 - 20:00" at bounding box center [256, 402] width 362 height 5
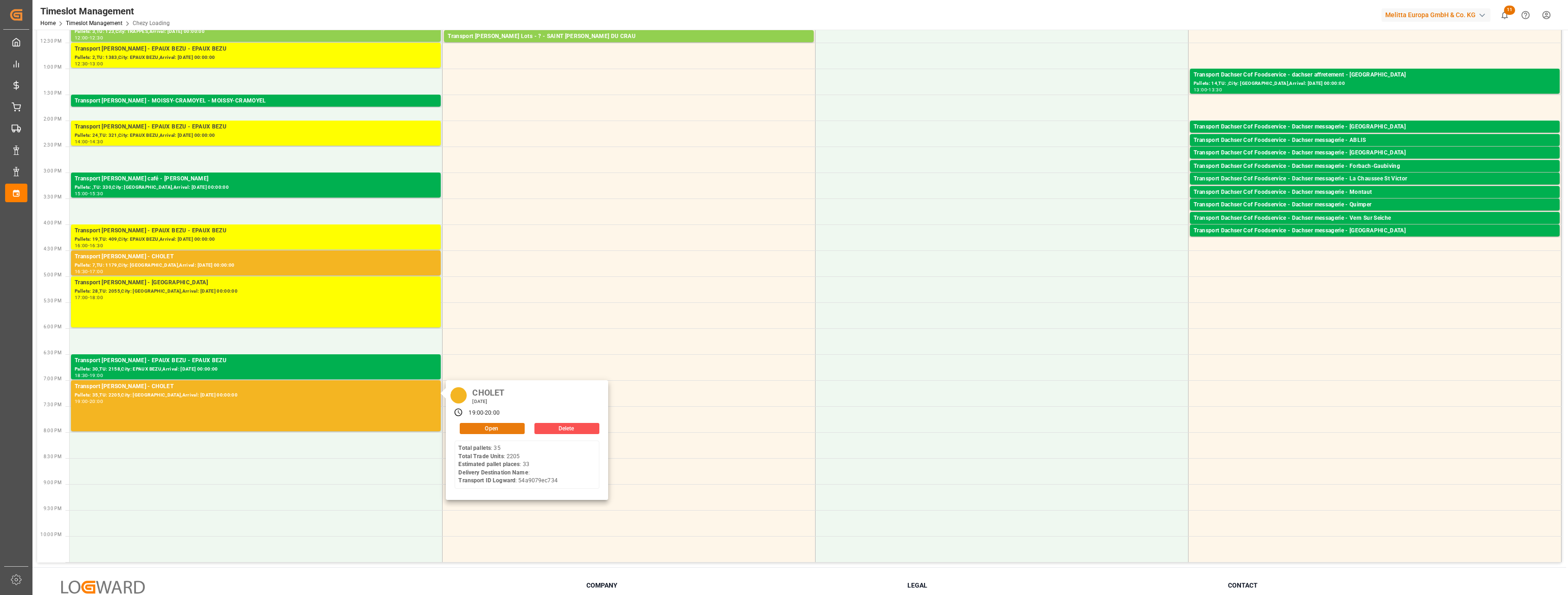
click at [484, 425] on button "Open" at bounding box center [492, 428] width 65 height 11
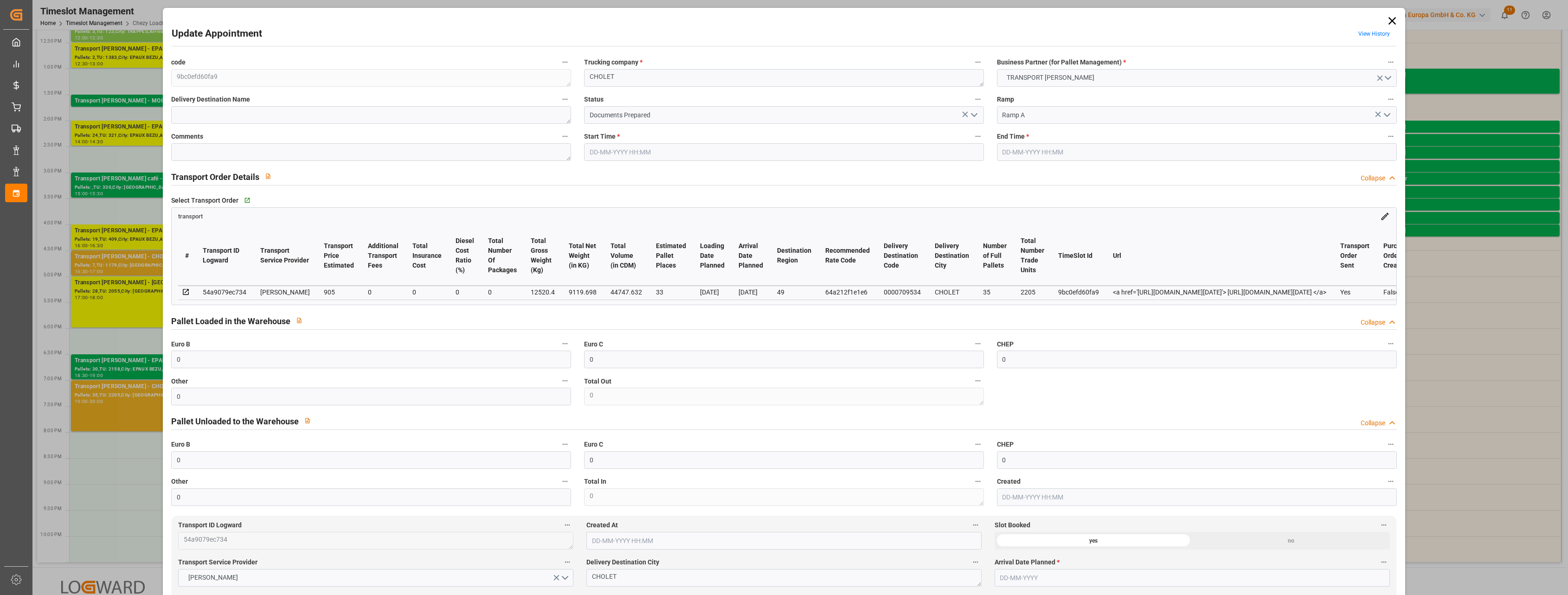
type input "0"
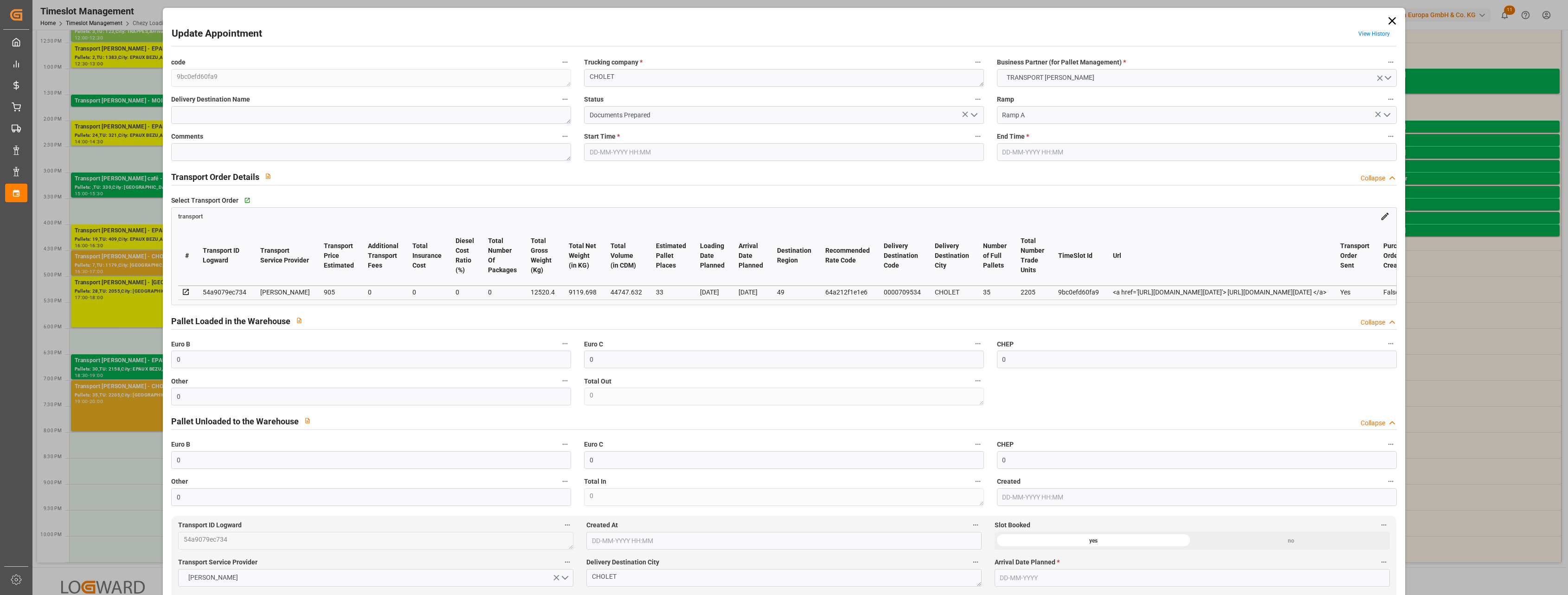
type input "0"
type input "33"
type input "905"
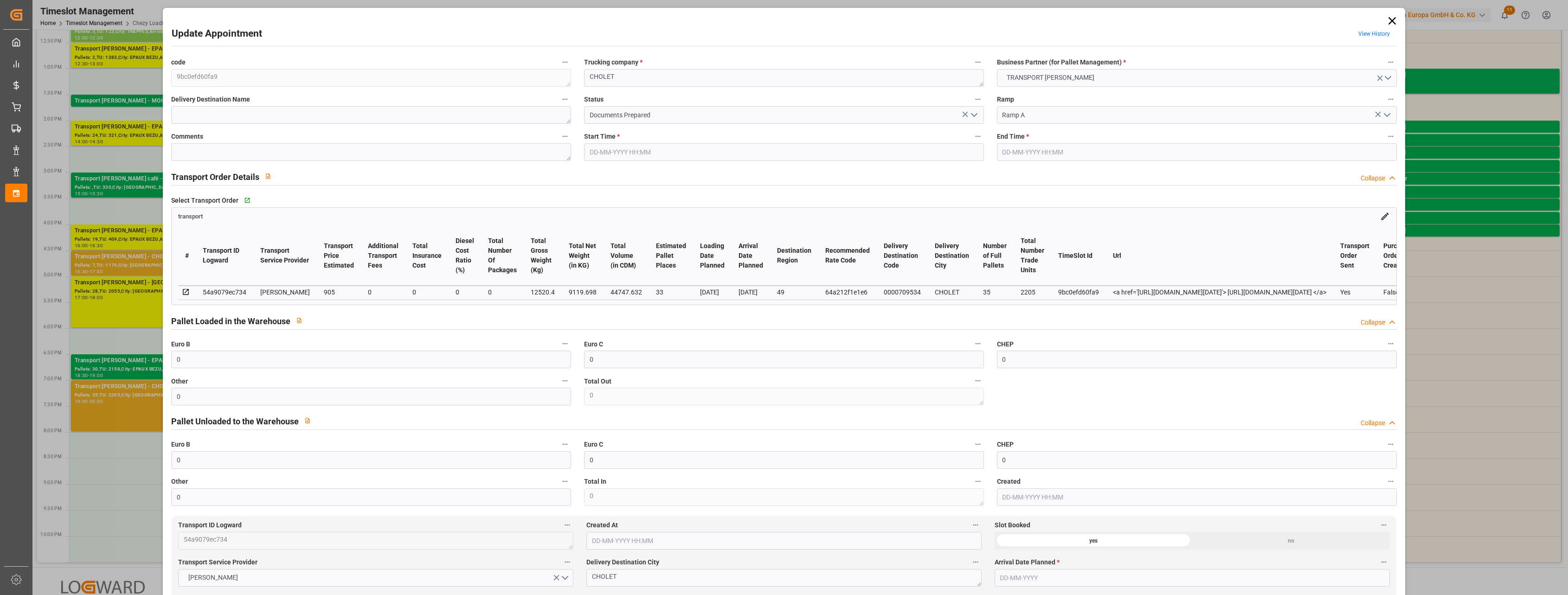
type input "0"
type input "868.3475"
type input "-36.6525"
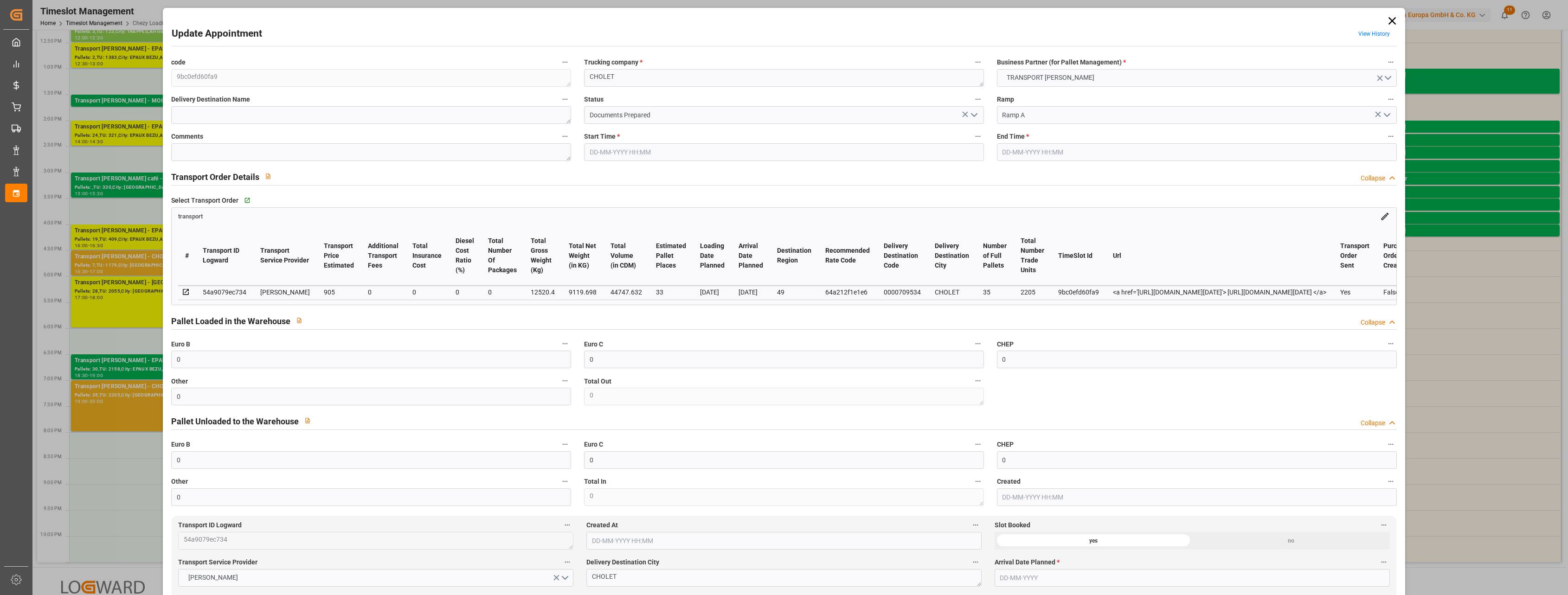
type input "0"
type input "9119.698"
type input "14476.736"
type input "44747.632"
type input "49"
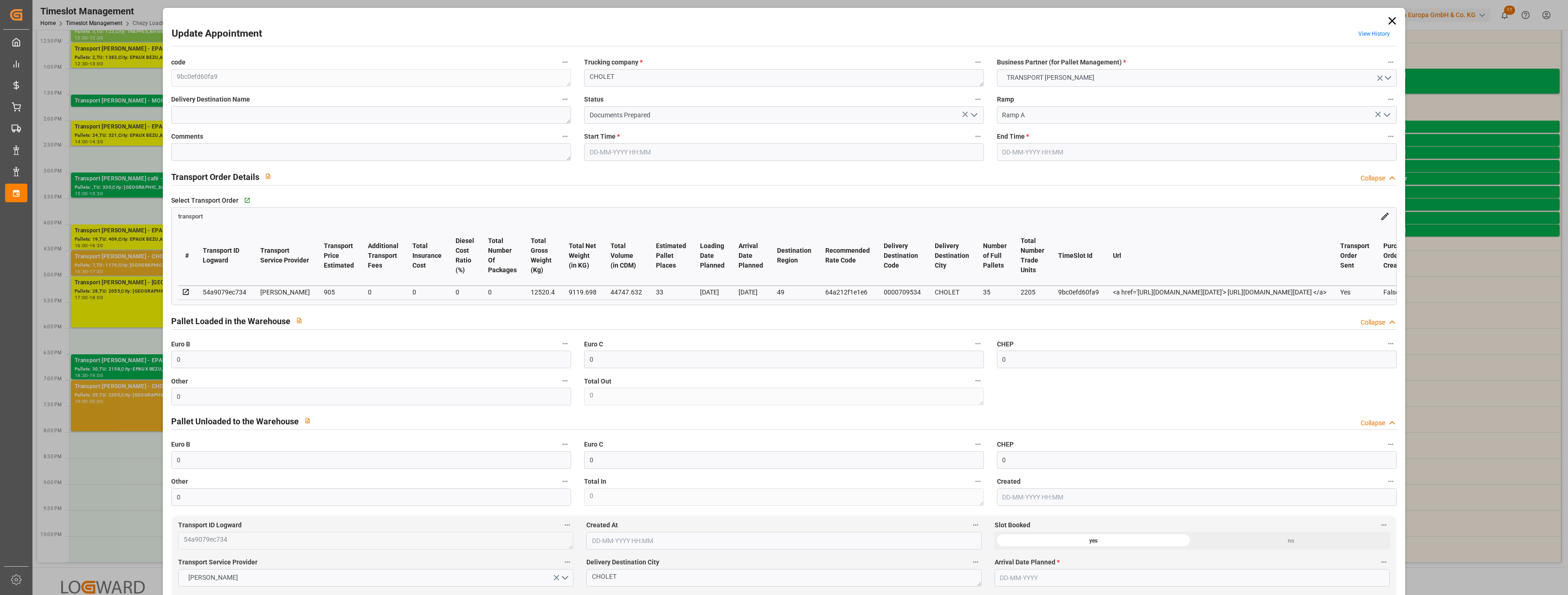
type input "35"
type input "2205"
type input "60"
type input "101"
type input "12520.4"
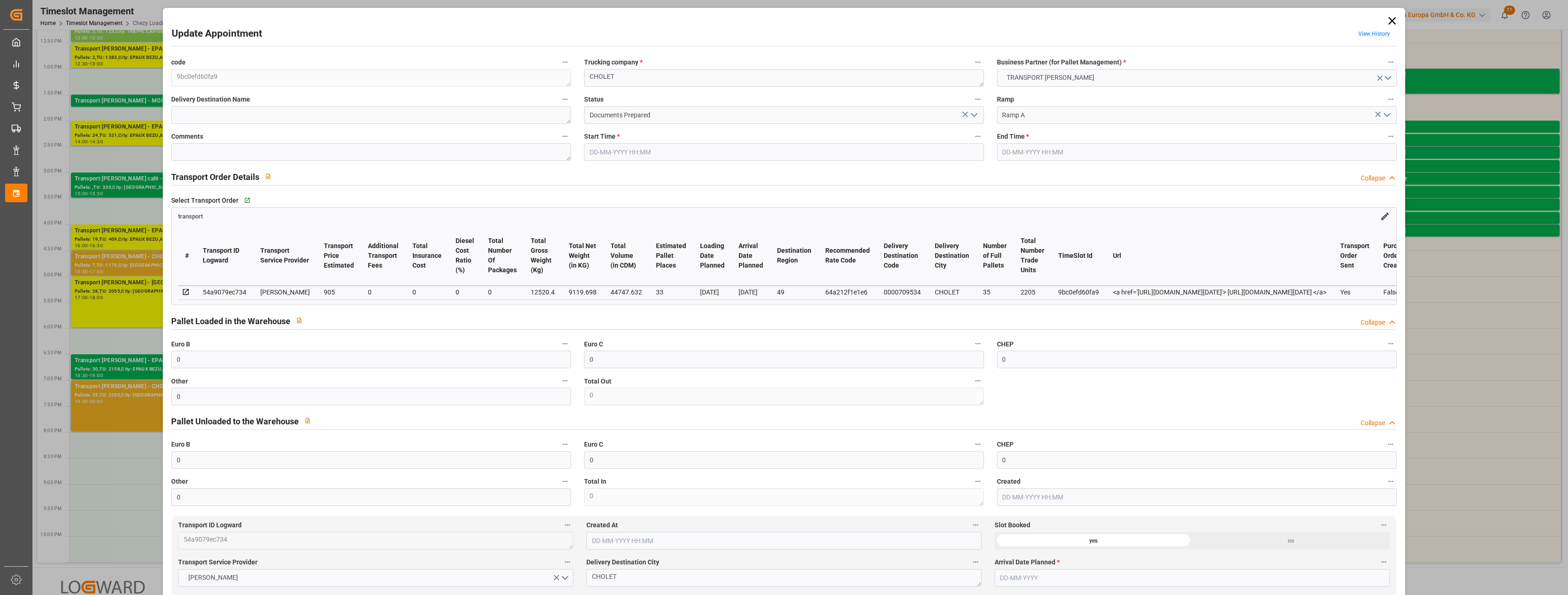
type input "0"
type input "4710.8598"
type input "0"
type input "21"
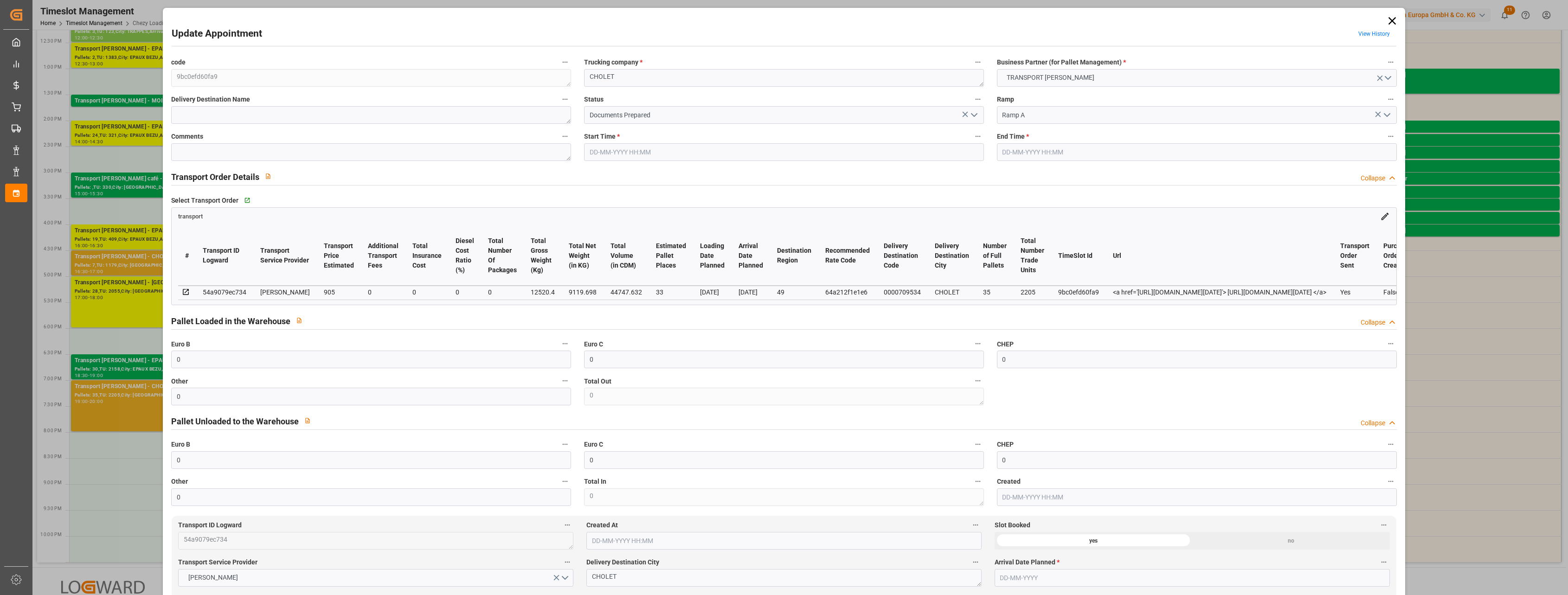
type input "35"
type input "22-08-2025 19:00"
type input "22-08-2025 20:00"
type input "22-08-2025 10:37"
type input "22-08-2025 10:36"
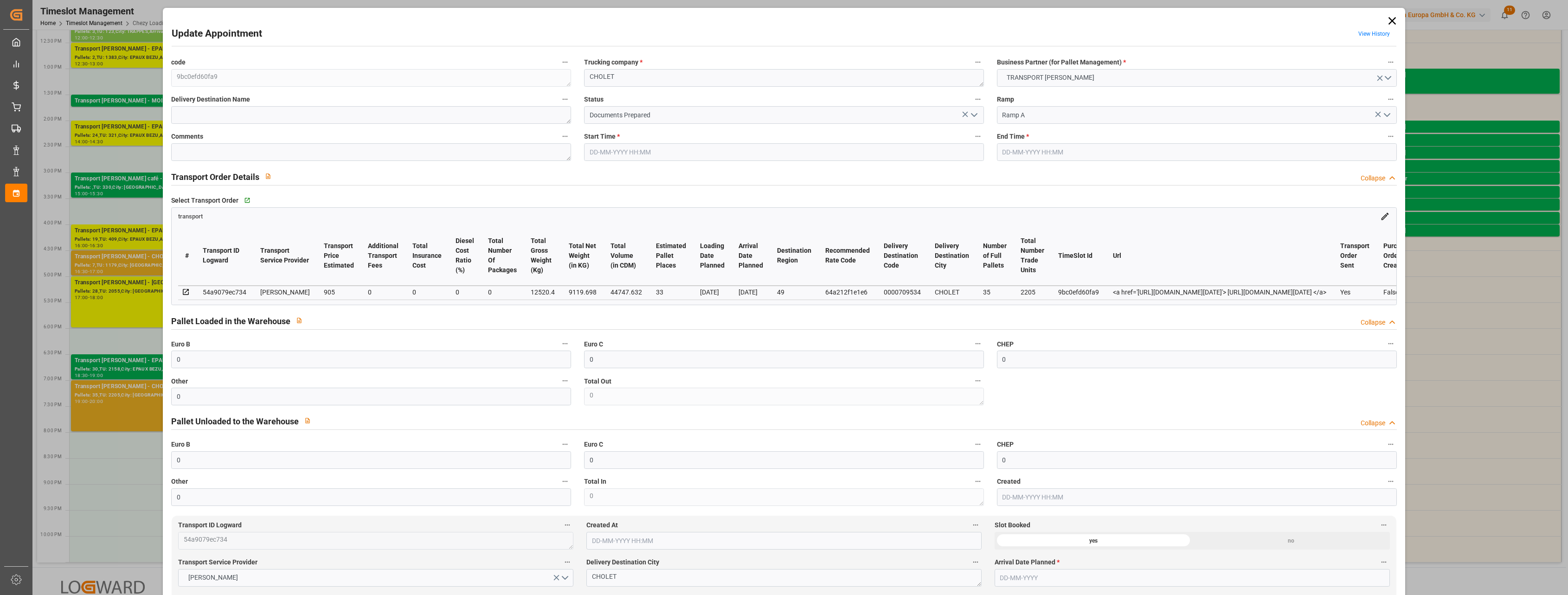
type input "[DATE]"
